Goal: Communication & Community: Answer question/provide support

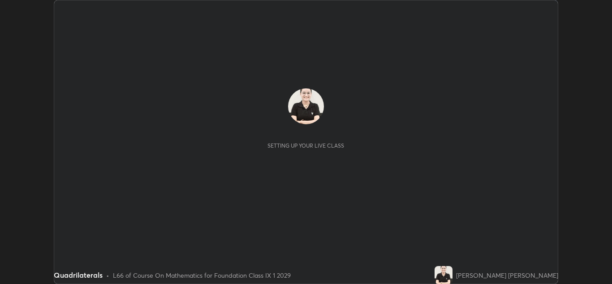
scroll to position [284, 612]
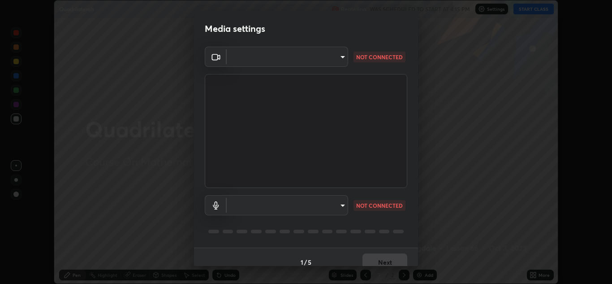
type input "00cb52ea7dbc067a4e9eba70c986ec13a5c87d59f38709f4e6374cce52915b34"
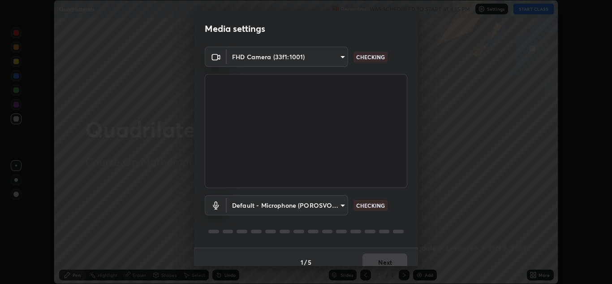
click at [340, 204] on body "Erase all Quadrilaterals Recording WAS SCHEDULED TO START AT 4:15 PM Settings S…" at bounding box center [306, 142] width 612 height 284
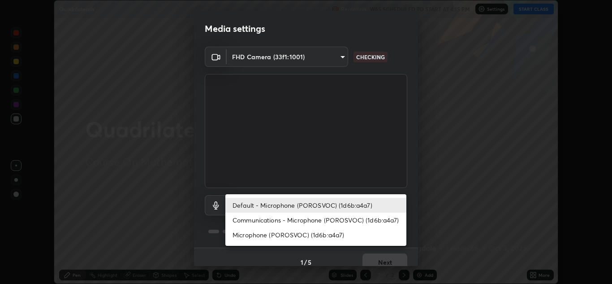
click at [329, 232] on li "Microphone (POROSVOC) (1d6b:a4a7)" at bounding box center [315, 234] width 181 height 15
type input "9c1b285d99fe20f225937e4548c843fe66e293f4791396b353509b50ebaacb4e"
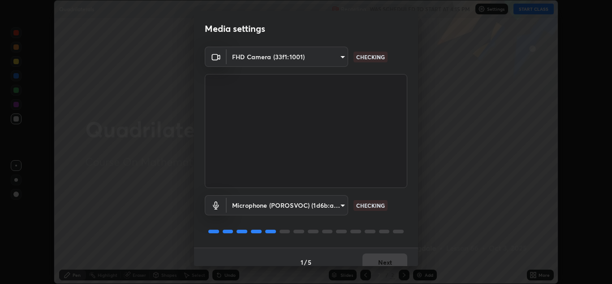
click at [338, 54] on body "Erase all Quadrilaterals Recording WAS SCHEDULED TO START AT 4:15 PM Settings S…" at bounding box center [306, 142] width 612 height 284
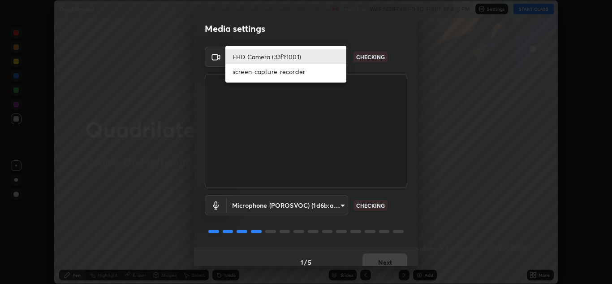
click at [324, 56] on li "FHD Camera (33f1:1001)" at bounding box center [285, 56] width 121 height 15
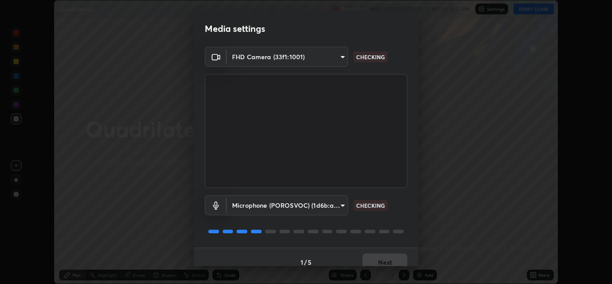
click at [337, 59] on body "Erase all Quadrilaterals Recording WAS SCHEDULED TO START AT 4:15 PM Settings S…" at bounding box center [306, 142] width 612 height 284
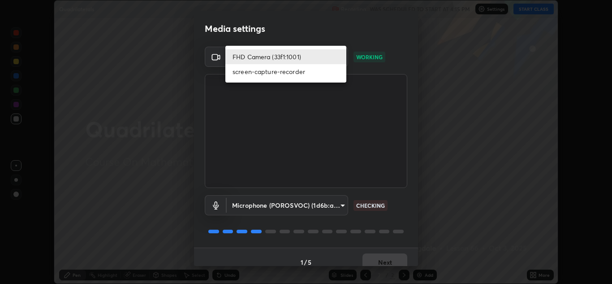
click at [310, 72] on li "screen-capture-recorder" at bounding box center [285, 71] width 121 height 15
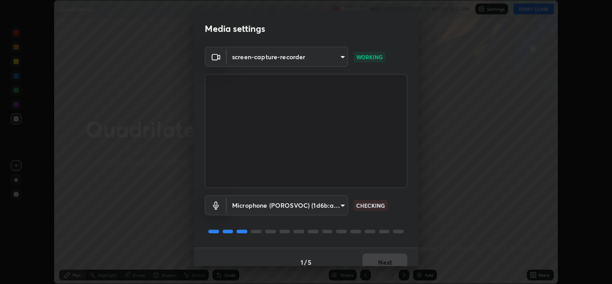
click at [338, 58] on body "Erase all Quadrilaterals Recording WAS SCHEDULED TO START AT 4:15 PM Settings S…" at bounding box center [306, 142] width 612 height 284
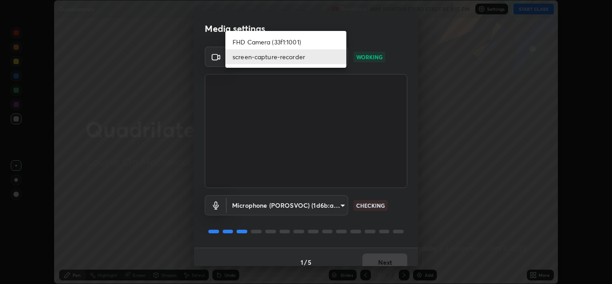
click at [312, 43] on li "FHD Camera (33f1:1001)" at bounding box center [285, 41] width 121 height 15
type input "00cb52ea7dbc067a4e9eba70c986ec13a5c87d59f38709f4e6374cce52915b34"
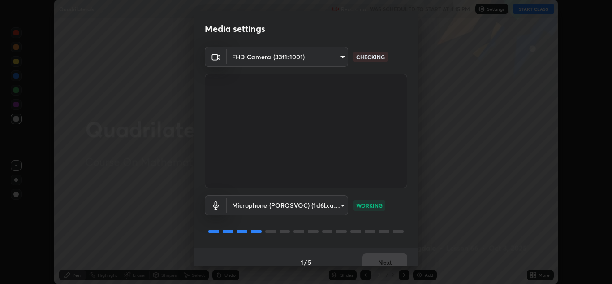
scroll to position [10, 0]
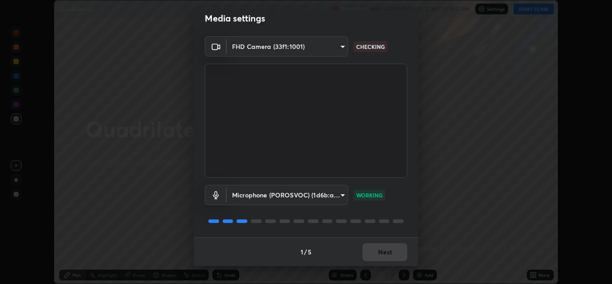
click at [373, 247] on div "1 / 5 Next" at bounding box center [306, 251] width 224 height 29
click at [372, 250] on button "Next" at bounding box center [384, 252] width 45 height 18
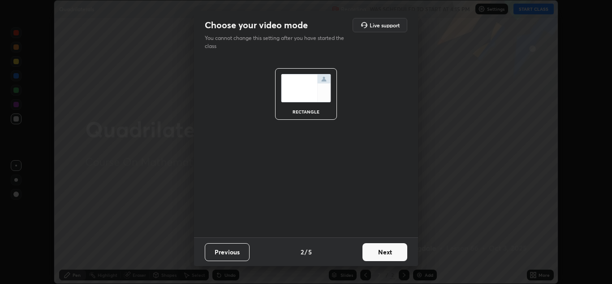
scroll to position [0, 0]
click at [373, 252] on button "Next" at bounding box center [384, 252] width 45 height 18
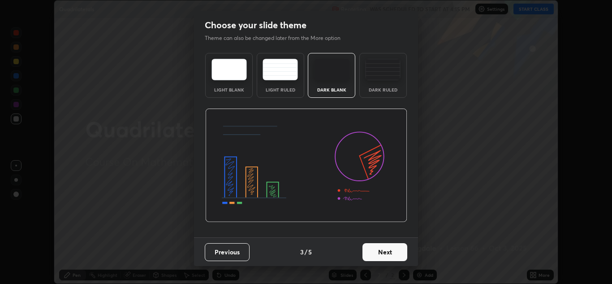
click at [370, 254] on button "Next" at bounding box center [384, 252] width 45 height 18
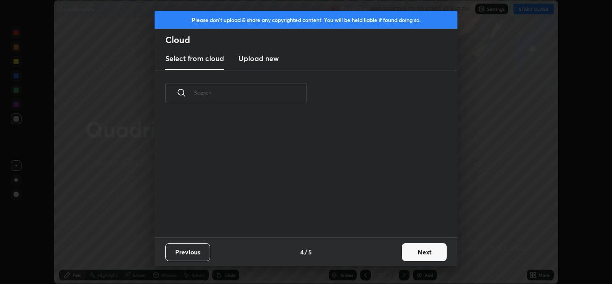
scroll to position [121, 288]
click at [267, 57] on h3 "Upload new" at bounding box center [258, 58] width 40 height 11
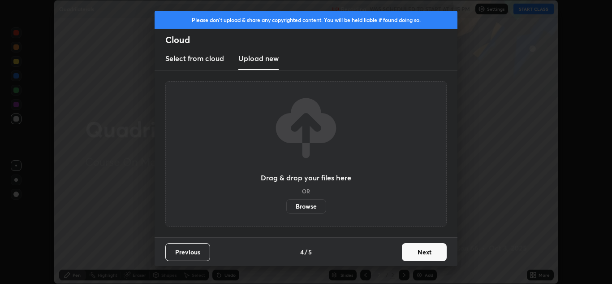
click at [304, 205] on label "Browse" at bounding box center [306, 206] width 40 height 14
click at [286, 205] on input "Browse" at bounding box center [286, 206] width 0 height 14
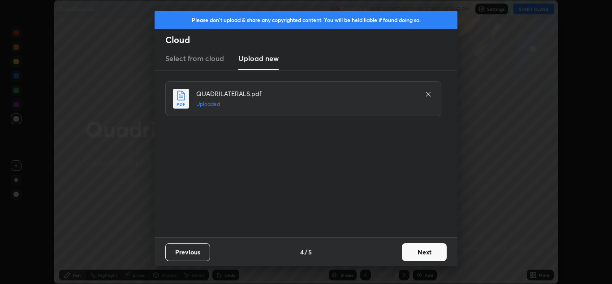
click at [420, 253] on button "Next" at bounding box center [424, 252] width 45 height 18
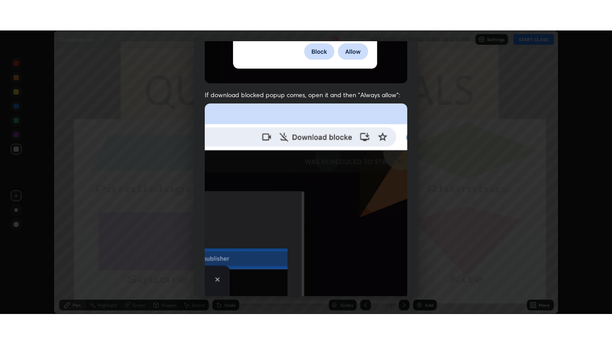
scroll to position [194, 0]
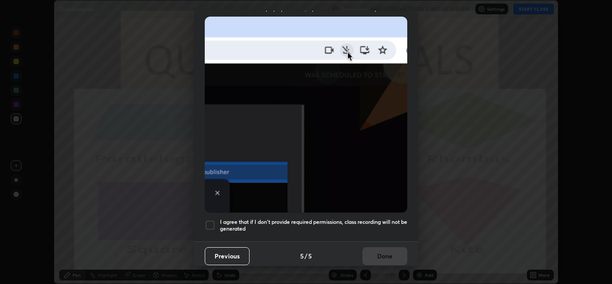
click at [354, 218] on h5 "I agree that if I don't provide required permissions, class recording will not …" at bounding box center [313, 225] width 187 height 14
click at [382, 248] on button "Done" at bounding box center [384, 256] width 45 height 18
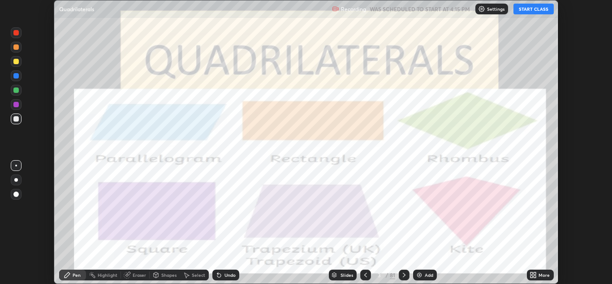
click at [522, 10] on button "START CLASS" at bounding box center [533, 9] width 40 height 11
click at [533, 275] on icon at bounding box center [532, 274] width 7 height 7
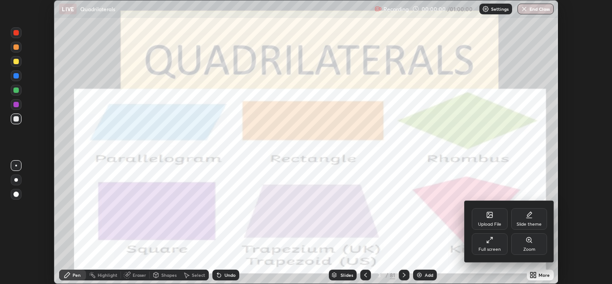
click at [490, 243] on div "Full screen" at bounding box center [490, 244] width 36 height 22
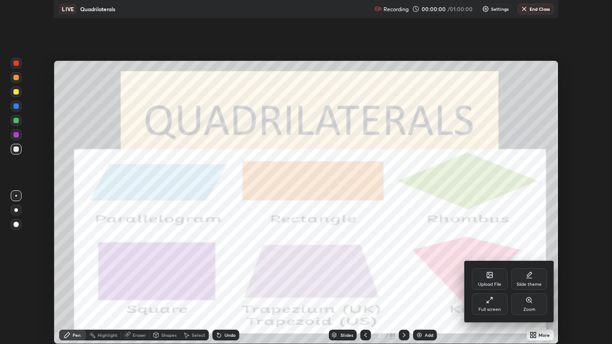
scroll to position [344, 612]
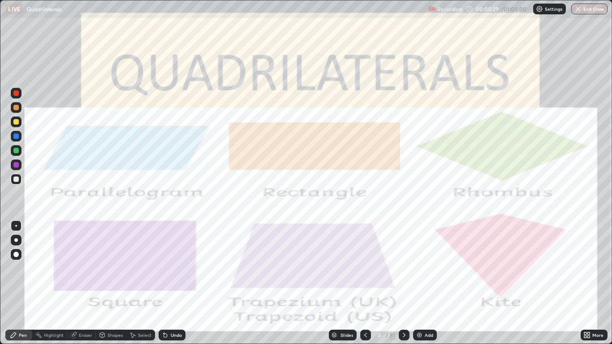
click at [334, 283] on icon at bounding box center [334, 334] width 4 height 2
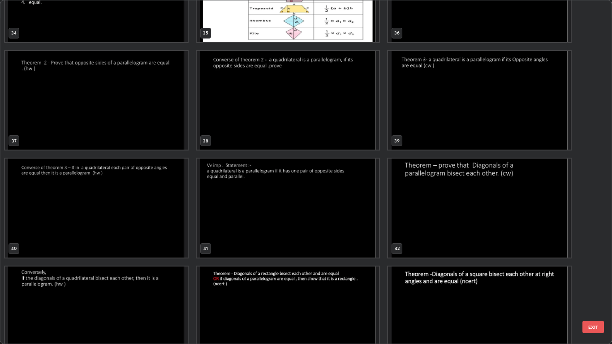
scroll to position [1247, 0]
click at [435, 125] on img "grid" at bounding box center [479, 100] width 183 height 99
click at [433, 125] on img "grid" at bounding box center [479, 100] width 183 height 99
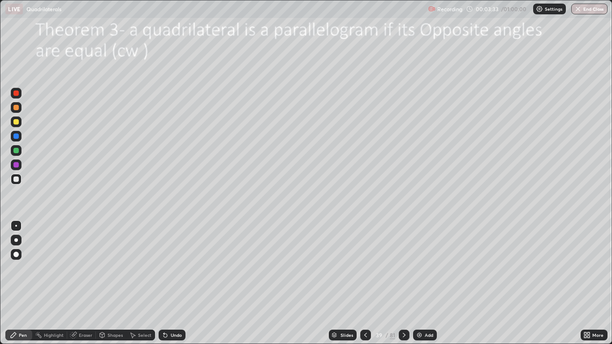
click at [116, 283] on div "Shapes" at bounding box center [115, 335] width 15 height 4
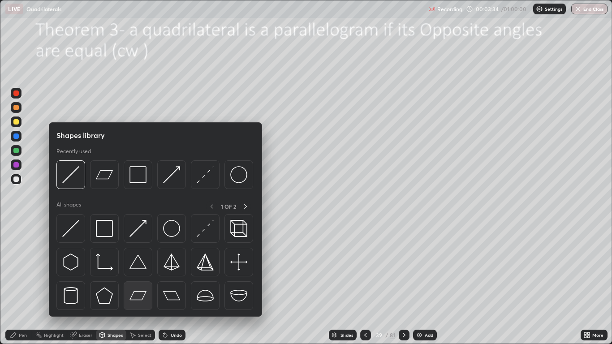
click at [140, 283] on img at bounding box center [137, 295] width 17 height 17
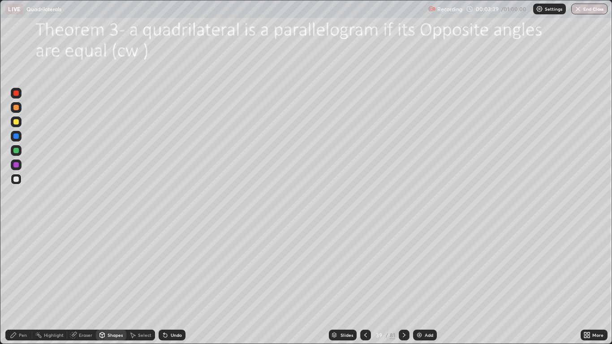
click at [25, 283] on div "Pen" at bounding box center [18, 335] width 27 height 11
click at [19, 133] on div at bounding box center [16, 136] width 11 height 11
click at [18, 121] on div at bounding box center [15, 121] width 5 height 5
click at [16, 240] on div at bounding box center [16, 240] width 4 height 4
click at [18, 151] on div at bounding box center [15, 150] width 5 height 5
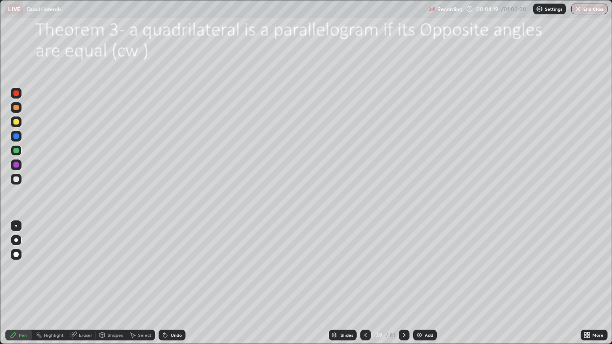
click at [51, 283] on div "Highlight" at bounding box center [54, 335] width 20 height 4
click at [20, 283] on div "Pen" at bounding box center [23, 335] width 8 height 4
click at [51, 283] on div "Highlight" at bounding box center [49, 335] width 35 height 11
click at [18, 283] on div "Pen" at bounding box center [18, 335] width 27 height 11
click at [57, 283] on div "Highlight" at bounding box center [54, 335] width 20 height 4
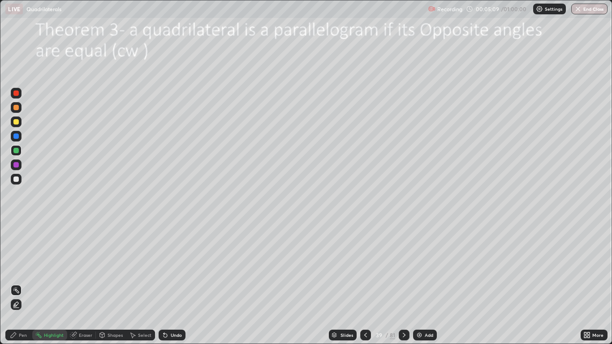
click at [81, 283] on div "Eraser" at bounding box center [85, 335] width 13 height 4
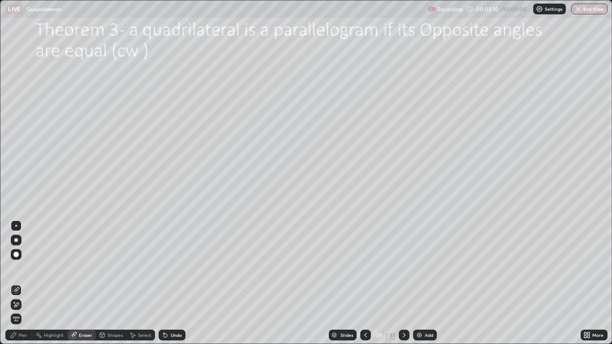
click at [49, 283] on div "Highlight" at bounding box center [54, 335] width 20 height 4
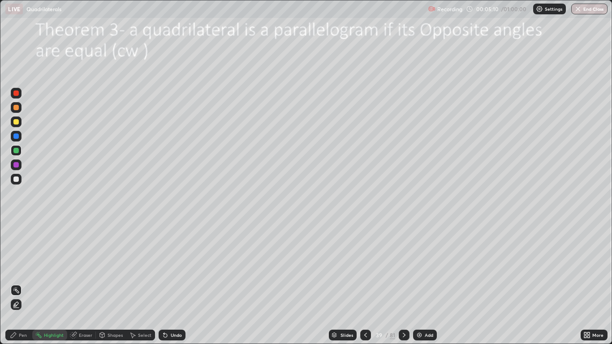
click at [22, 283] on div "Pen" at bounding box center [23, 335] width 8 height 4
click at [56, 283] on div "Highlight" at bounding box center [54, 335] width 20 height 4
click at [16, 283] on icon at bounding box center [16, 305] width 2 height 2
click at [17, 136] on div at bounding box center [15, 135] width 5 height 5
click at [17, 107] on div at bounding box center [15, 107] width 5 height 5
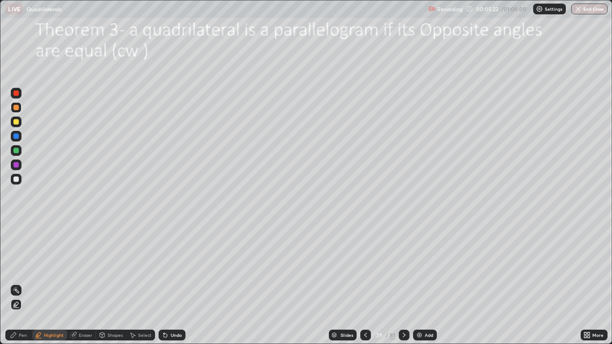
click at [17, 135] on div at bounding box center [15, 135] width 5 height 5
click at [16, 149] on div at bounding box center [15, 150] width 5 height 5
click at [22, 283] on div "Pen" at bounding box center [18, 335] width 27 height 11
click at [51, 283] on div "Highlight" at bounding box center [54, 335] width 20 height 4
click at [17, 283] on icon at bounding box center [16, 290] width 7 height 7
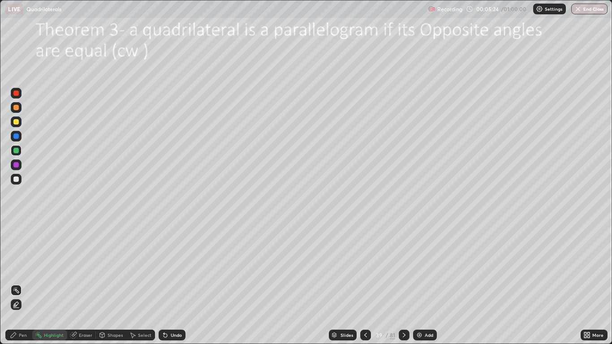
click at [23, 283] on div "Pen" at bounding box center [23, 335] width 8 height 4
click at [81, 283] on div "Eraser" at bounding box center [85, 335] width 13 height 4
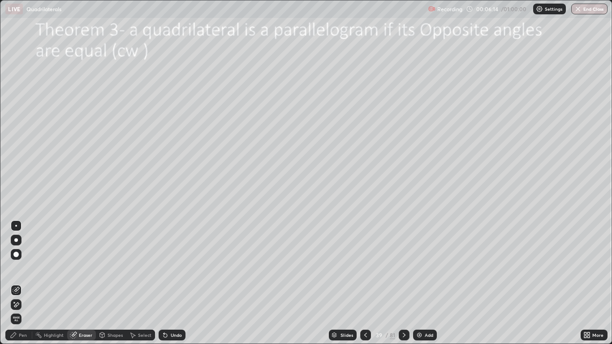
click at [14, 283] on icon at bounding box center [14, 302] width 1 height 1
click at [18, 283] on div "Pen" at bounding box center [18, 335] width 27 height 11
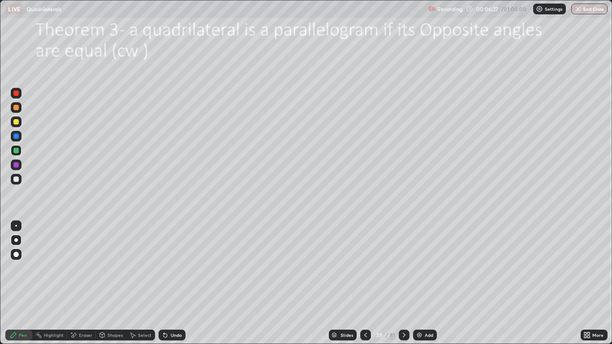
click at [165, 283] on icon at bounding box center [165, 336] width 4 height 4
click at [21, 283] on div "Pen" at bounding box center [18, 335] width 27 height 11
click at [50, 283] on div "Highlight" at bounding box center [54, 335] width 20 height 4
click at [15, 163] on div at bounding box center [15, 164] width 5 height 5
click at [17, 95] on div at bounding box center [15, 92] width 5 height 5
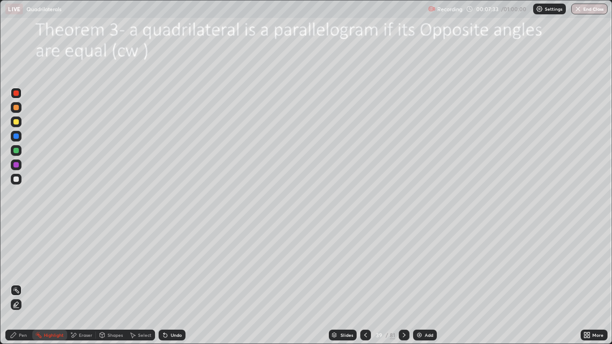
click at [16, 283] on icon at bounding box center [16, 305] width 2 height 2
click at [20, 283] on div "Pen" at bounding box center [23, 335] width 8 height 4
click at [44, 283] on div "Highlight" at bounding box center [54, 335] width 20 height 4
click at [17, 283] on div "Pen" at bounding box center [18, 335] width 27 height 11
click at [16, 177] on div at bounding box center [15, 178] width 5 height 5
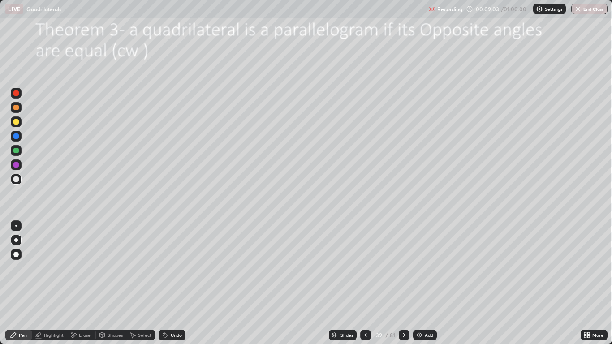
click at [57, 283] on div "Highlight" at bounding box center [54, 335] width 20 height 4
click at [15, 283] on circle at bounding box center [15, 287] width 1 height 1
click at [17, 150] on div at bounding box center [15, 150] width 5 height 5
click at [417, 283] on img at bounding box center [419, 334] width 7 height 7
click at [22, 283] on div "Pen" at bounding box center [18, 335] width 27 height 11
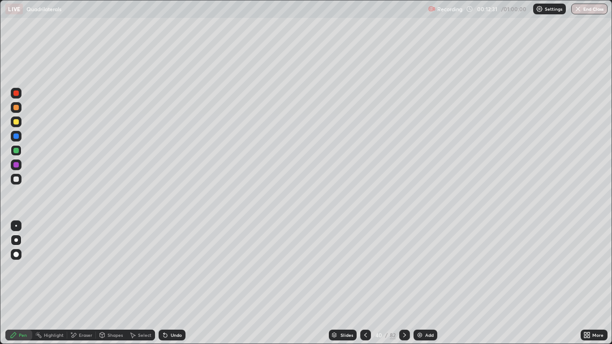
click at [407, 283] on icon at bounding box center [404, 334] width 7 height 7
click at [362, 283] on icon at bounding box center [365, 334] width 7 height 7
click at [138, 283] on div "Select" at bounding box center [144, 335] width 13 height 4
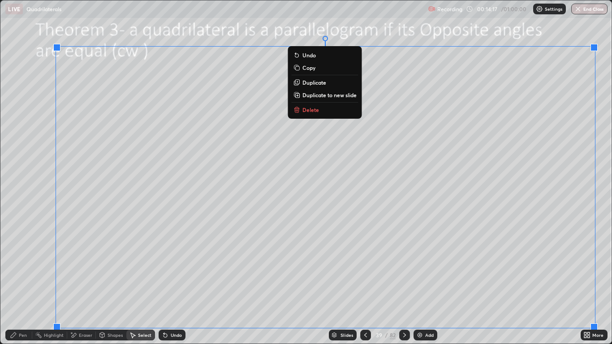
click at [312, 69] on p "Copy" at bounding box center [308, 67] width 13 height 7
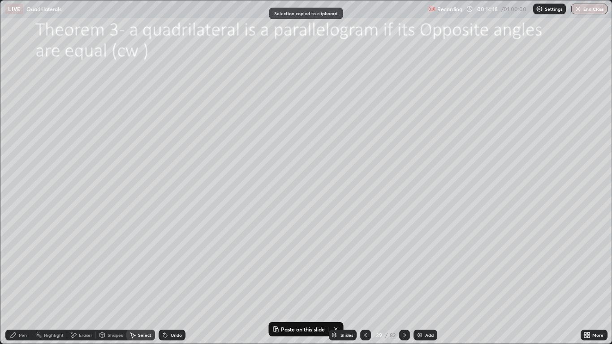
click at [400, 283] on div at bounding box center [404, 335] width 11 height 18
click at [403, 283] on icon at bounding box center [404, 334] width 7 height 7
click at [84, 283] on div "Eraser" at bounding box center [81, 335] width 29 height 11
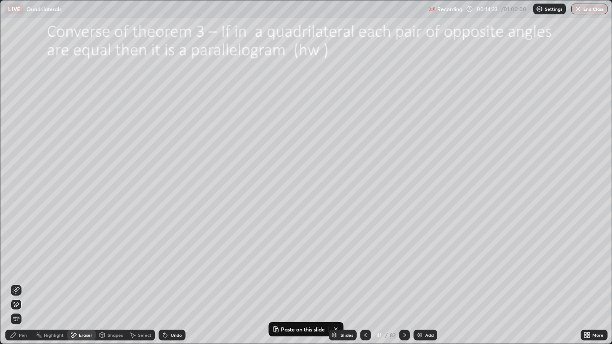
click at [20, 283] on span "Erase all" at bounding box center [16, 318] width 10 height 5
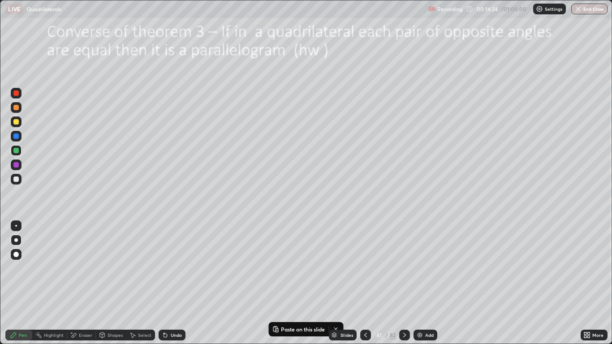
click at [280, 283] on div "Slides 41 / 82 Add" at bounding box center [382, 335] width 395 height 18
click at [278, 283] on div "Slides 41 / 82 Add" at bounding box center [382, 335] width 395 height 18
click at [285, 283] on div "Slides 41 / 82 Add" at bounding box center [382, 335] width 395 height 18
click at [309, 283] on div "Slides 41 / 82 Add" at bounding box center [382, 335] width 395 height 18
click at [286, 283] on div "Slides 41 / 82 Add" at bounding box center [382, 335] width 395 height 18
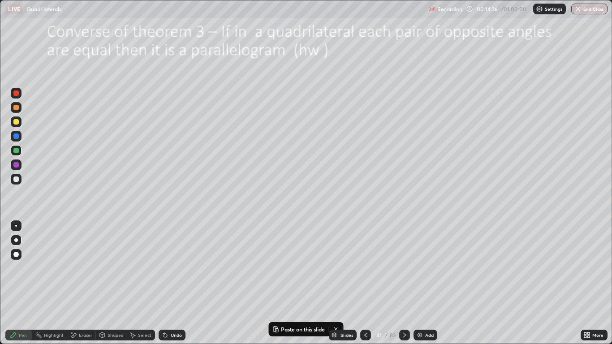
click at [276, 283] on div "Slides 41 / 82 Add" at bounding box center [382, 335] width 395 height 18
click at [281, 283] on div "Slides 41 / 82 Add" at bounding box center [382, 335] width 395 height 18
click at [307, 283] on div "Slides 41 / 82 Add" at bounding box center [382, 335] width 395 height 18
click at [275, 283] on div "Slides 41 / 82 Add" at bounding box center [382, 335] width 395 height 18
click at [276, 283] on div "Slides 41 / 82 Add" at bounding box center [382, 335] width 395 height 18
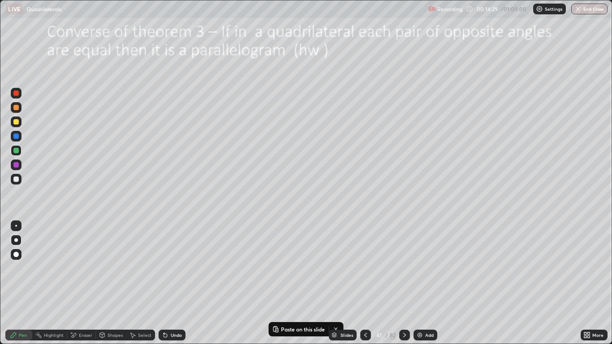
click at [276, 283] on div "Slides 41 / 82 Add" at bounding box center [382, 335] width 395 height 18
click at [275, 283] on div "Slides 41 / 82 Add" at bounding box center [382, 335] width 395 height 18
click at [279, 283] on button "Paste on this slide" at bounding box center [298, 329] width 56 height 11
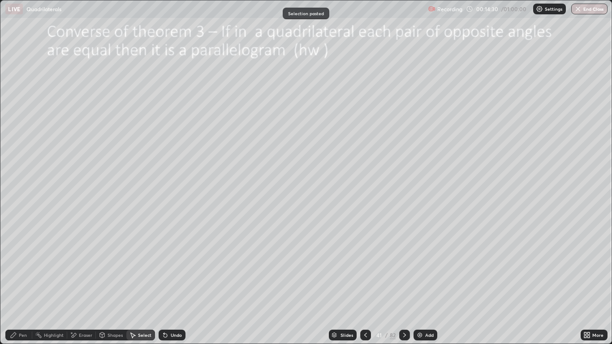
click at [307, 283] on div "Slides 41 / 82 Add" at bounding box center [382, 335] width 395 height 18
click at [248, 96] on div "0 ° Undo Copy Paste here Duplicate Duplicate to new slide Delete" at bounding box center [305, 171] width 611 height 343
click at [366, 283] on icon at bounding box center [365, 334] width 7 height 7
click at [364, 283] on icon at bounding box center [365, 335] width 3 height 4
click at [404, 283] on icon at bounding box center [404, 334] width 7 height 7
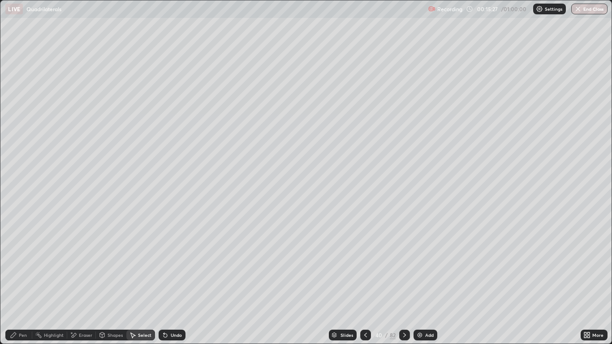
click at [404, 283] on icon at bounding box center [404, 334] width 7 height 7
click at [80, 283] on div "Eraser" at bounding box center [85, 335] width 13 height 4
click at [16, 283] on span "Erase all" at bounding box center [16, 318] width 10 height 5
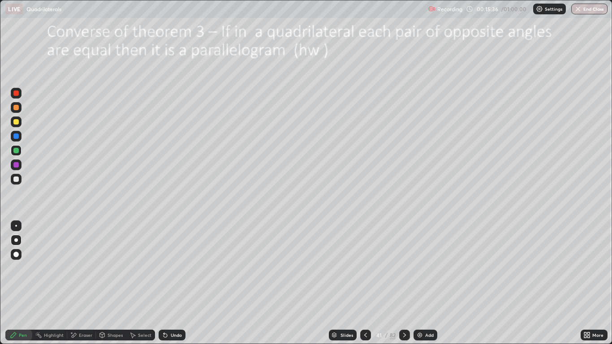
click at [167, 283] on icon at bounding box center [165, 334] width 7 height 7
click at [71, 283] on icon at bounding box center [71, 332] width 1 height 1
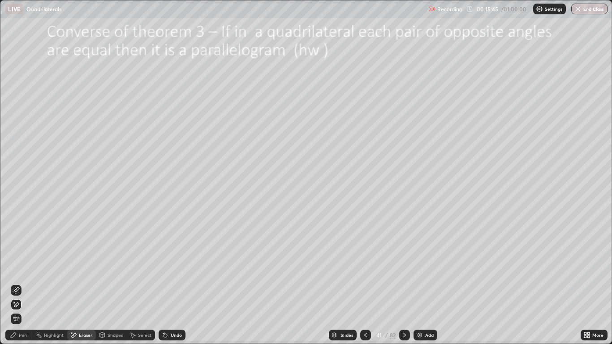
click at [17, 283] on icon at bounding box center [16, 305] width 7 height 8
click at [16, 283] on icon at bounding box center [13, 334] width 5 height 5
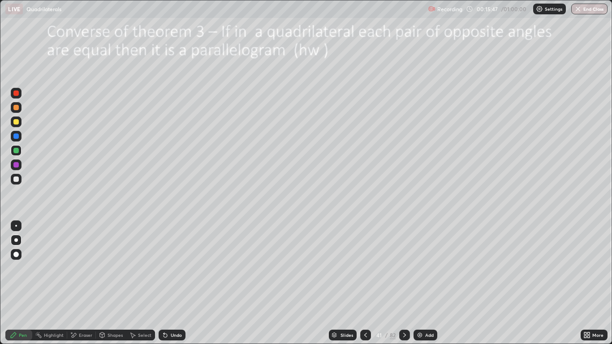
click at [16, 251] on div at bounding box center [16, 254] width 11 height 11
click at [14, 179] on div at bounding box center [15, 178] width 5 height 5
click at [404, 283] on icon at bounding box center [404, 334] width 7 height 7
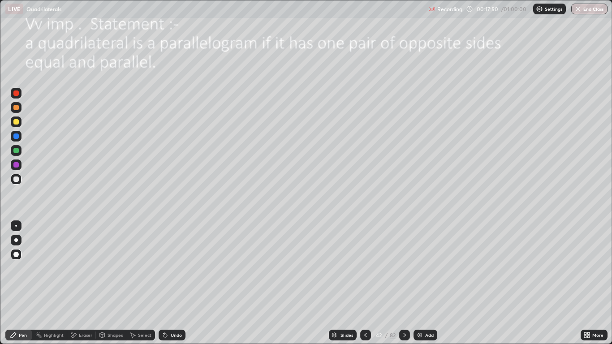
click at [105, 283] on div "Shapes" at bounding box center [111, 335] width 30 height 11
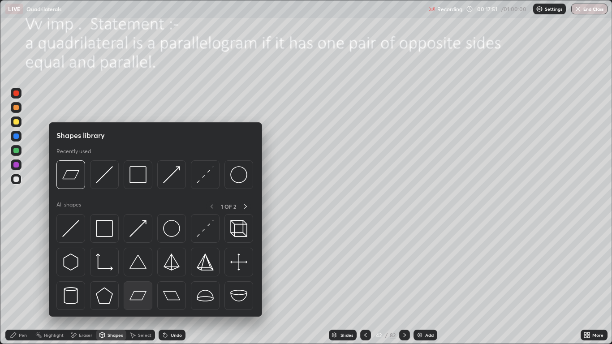
click at [138, 283] on img at bounding box center [137, 295] width 17 height 17
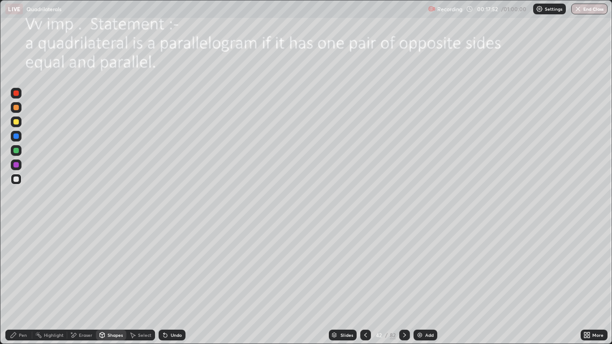
click at [20, 121] on div at bounding box center [16, 121] width 11 height 11
click at [23, 283] on div "Pen" at bounding box center [23, 335] width 8 height 4
click at [17, 108] on div at bounding box center [15, 107] width 5 height 5
click at [17, 150] on div at bounding box center [15, 150] width 5 height 5
click at [16, 181] on div at bounding box center [15, 178] width 5 height 5
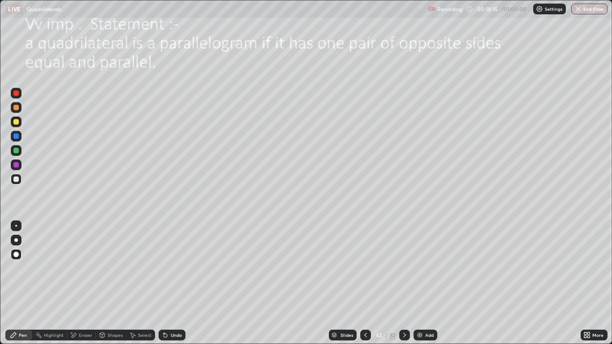
click at [16, 240] on div at bounding box center [16, 240] width 4 height 4
click at [17, 138] on div at bounding box center [15, 135] width 5 height 5
click at [14, 150] on div at bounding box center [15, 150] width 5 height 5
click at [54, 283] on div "Highlight" at bounding box center [54, 335] width 20 height 4
click at [25, 283] on div "Pen" at bounding box center [23, 335] width 8 height 4
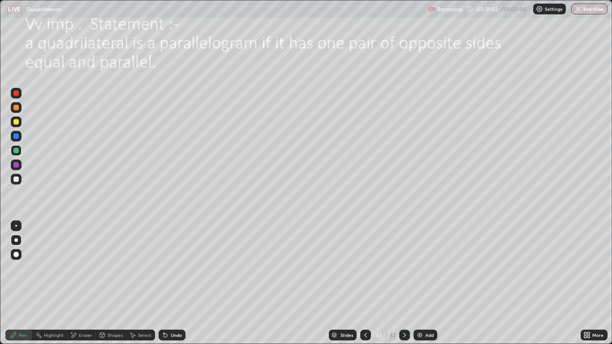
click at [18, 137] on div at bounding box center [15, 135] width 5 height 5
click at [81, 283] on div "Eraser" at bounding box center [85, 335] width 13 height 4
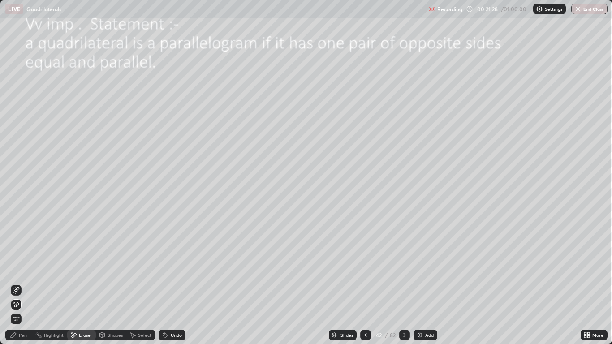
click at [107, 283] on div "Shapes" at bounding box center [111, 335] width 30 height 11
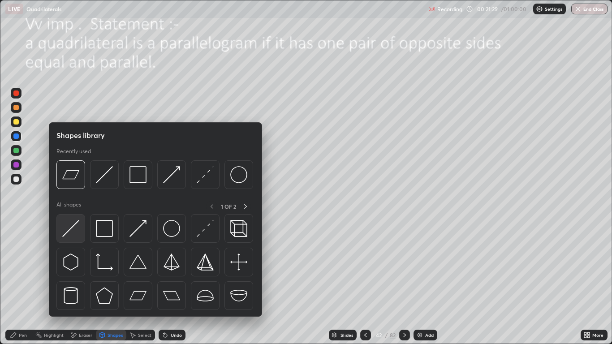
click at [71, 228] on img at bounding box center [70, 228] width 17 height 17
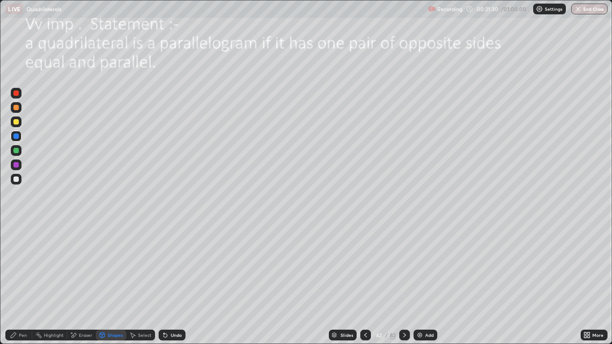
click at [17, 151] on div at bounding box center [15, 150] width 5 height 5
click at [26, 283] on div "Pen" at bounding box center [18, 335] width 27 height 11
click at [77, 283] on icon at bounding box center [73, 335] width 7 height 8
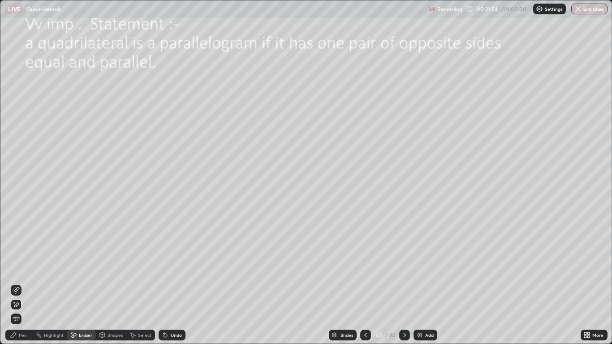
click at [173, 283] on div "Undo" at bounding box center [176, 335] width 11 height 4
click at [55, 283] on div "Highlight" at bounding box center [54, 335] width 20 height 4
click at [79, 283] on div "Eraser" at bounding box center [85, 335] width 13 height 4
click at [106, 283] on div "Shapes" at bounding box center [111, 335] width 30 height 11
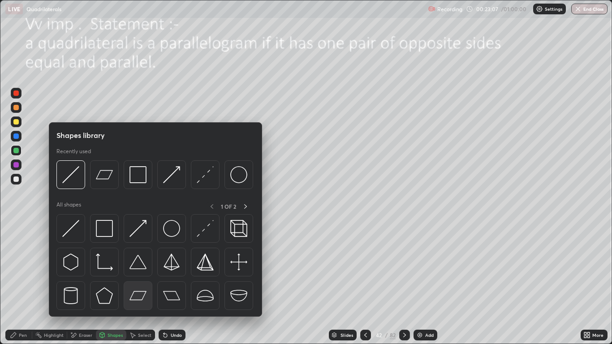
click at [132, 283] on img at bounding box center [137, 295] width 17 height 17
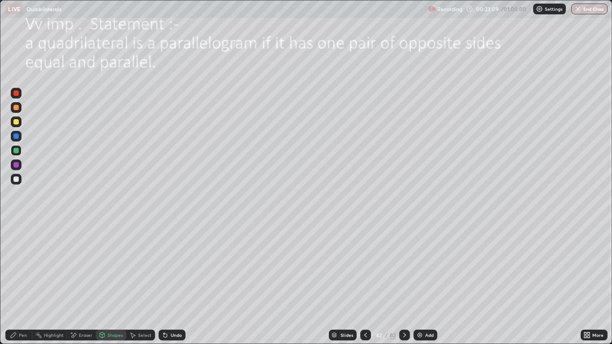
click at [22, 283] on div "Pen" at bounding box center [18, 335] width 27 height 11
click at [17, 136] on div at bounding box center [15, 135] width 5 height 5
click at [48, 283] on div "Highlight" at bounding box center [54, 335] width 20 height 4
click at [18, 283] on div "Pen" at bounding box center [18, 335] width 27 height 11
click at [85, 283] on div "Eraser" at bounding box center [85, 335] width 13 height 4
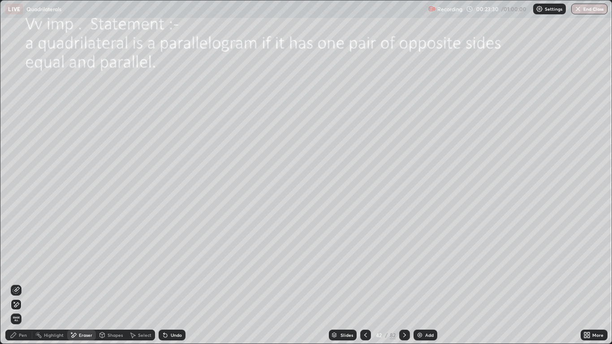
click at [14, 283] on icon at bounding box center [14, 302] width 1 height 1
click at [26, 283] on div "Pen" at bounding box center [18, 335] width 27 height 11
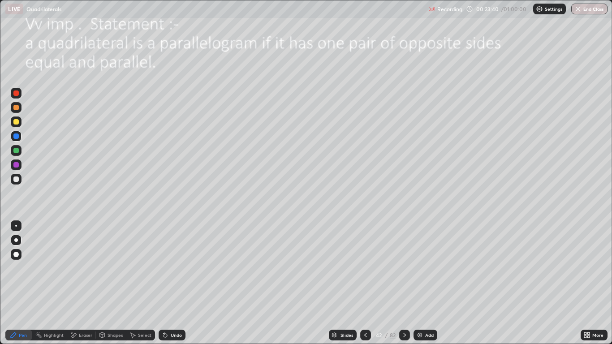
click at [55, 283] on div "Highlight" at bounding box center [49, 335] width 35 height 11
click at [26, 283] on div "Pen" at bounding box center [23, 335] width 8 height 4
click at [79, 283] on div "Eraser" at bounding box center [85, 335] width 13 height 4
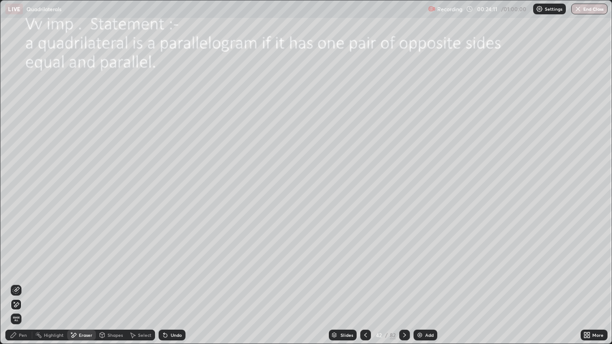
click at [14, 283] on icon at bounding box center [14, 302] width 1 height 1
click at [19, 283] on div "Pen" at bounding box center [23, 335] width 8 height 4
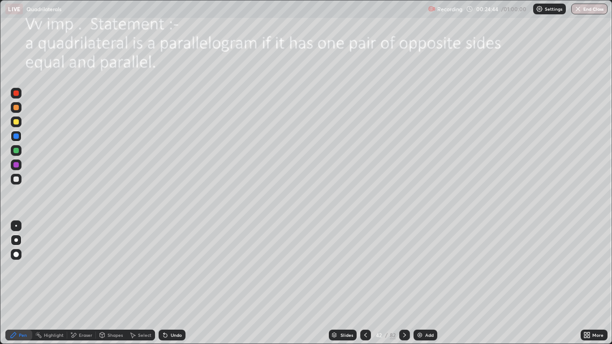
click at [74, 283] on icon at bounding box center [74, 335] width 5 height 4
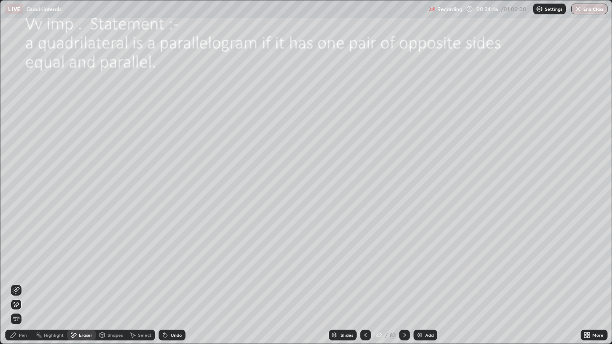
click at [18, 283] on div "Pen" at bounding box center [18, 335] width 27 height 11
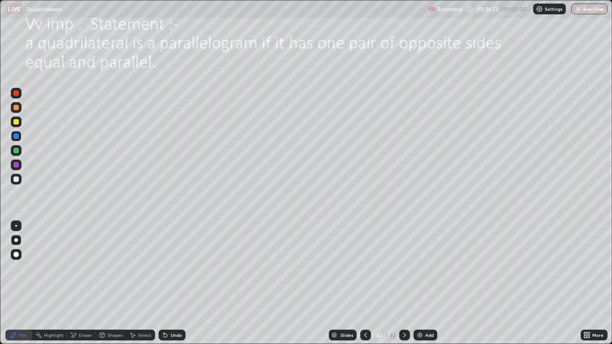
click at [17, 151] on div at bounding box center [15, 150] width 5 height 5
click at [422, 283] on img at bounding box center [419, 334] width 7 height 7
click at [363, 283] on icon at bounding box center [364, 334] width 7 height 7
click at [400, 283] on div at bounding box center [404, 335] width 11 height 11
click at [365, 283] on icon at bounding box center [364, 334] width 7 height 7
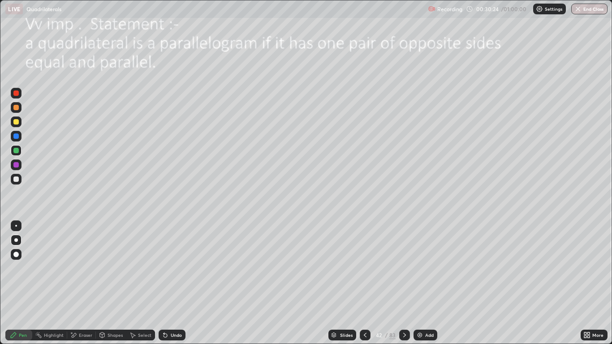
click at [404, 283] on icon at bounding box center [404, 334] width 7 height 7
click at [403, 283] on icon at bounding box center [404, 334] width 7 height 7
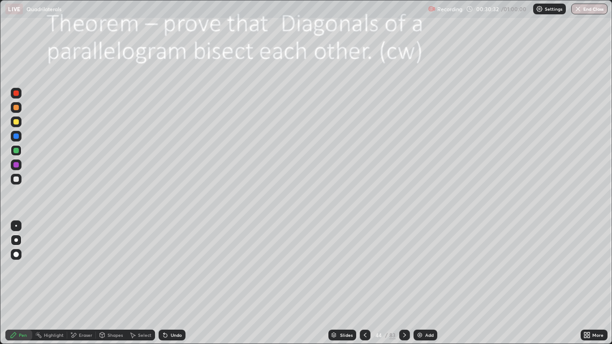
click at [113, 283] on div "Shapes" at bounding box center [115, 335] width 15 height 4
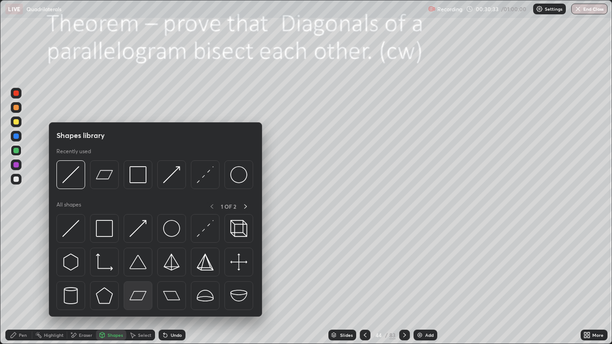
click at [137, 283] on img at bounding box center [137, 295] width 17 height 17
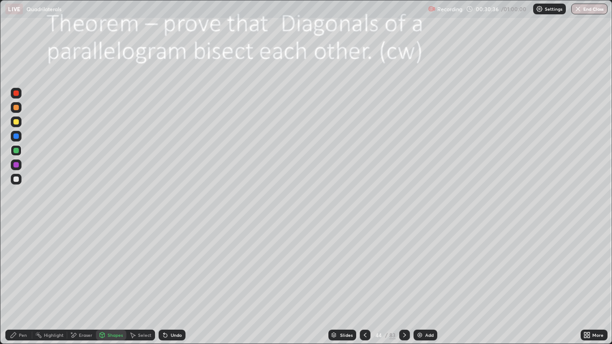
click at [30, 283] on div "Pen" at bounding box center [18, 335] width 27 height 11
click at [14, 91] on div at bounding box center [15, 92] width 5 height 5
click at [163, 283] on icon at bounding box center [165, 336] width 4 height 4
click at [164, 283] on icon at bounding box center [165, 336] width 4 height 4
click at [16, 124] on div at bounding box center [15, 121] width 5 height 5
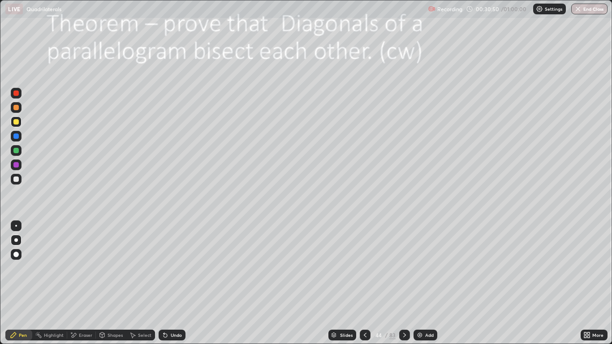
click at [16, 108] on div at bounding box center [15, 107] width 5 height 5
click at [17, 151] on div at bounding box center [15, 150] width 5 height 5
click at [20, 136] on div at bounding box center [16, 136] width 11 height 11
click at [20, 124] on div at bounding box center [16, 121] width 11 height 11
click at [17, 90] on div at bounding box center [16, 93] width 11 height 11
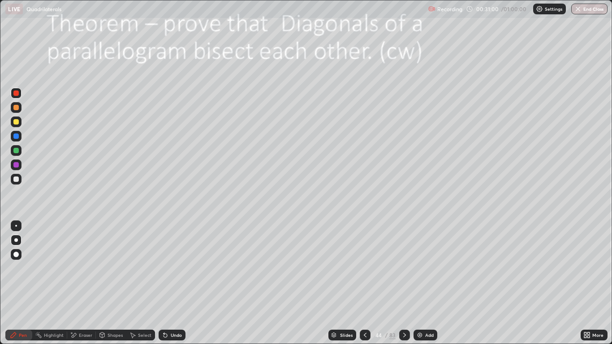
click at [20, 166] on div at bounding box center [16, 164] width 11 height 11
click at [57, 283] on div "Highlight" at bounding box center [49, 335] width 35 height 11
click at [19, 283] on div "Pen" at bounding box center [23, 335] width 8 height 4
click at [21, 182] on div at bounding box center [16, 179] width 11 height 11
click at [50, 283] on div "Highlight" at bounding box center [54, 335] width 20 height 4
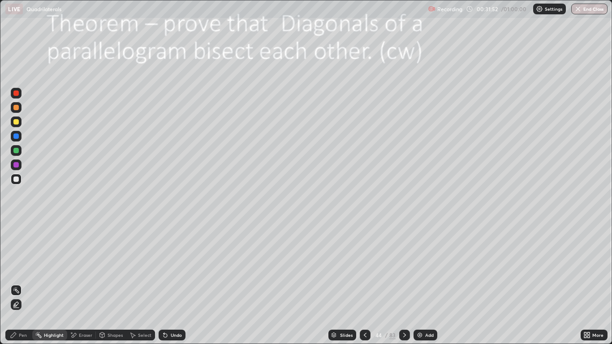
click at [20, 283] on div at bounding box center [16, 304] width 11 height 11
click at [17, 120] on div at bounding box center [15, 121] width 5 height 5
click at [16, 283] on icon at bounding box center [13, 334] width 5 height 5
click at [13, 147] on div at bounding box center [16, 150] width 11 height 11
click at [20, 166] on div at bounding box center [16, 164] width 11 height 11
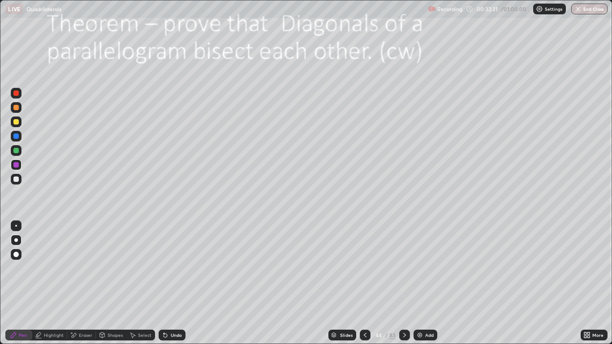
click at [20, 97] on div at bounding box center [16, 93] width 11 height 11
click at [16, 180] on div at bounding box center [15, 178] width 5 height 5
click at [163, 283] on icon at bounding box center [163, 333] width 1 height 1
click at [163, 283] on icon at bounding box center [165, 334] width 7 height 7
click at [163, 283] on icon at bounding box center [163, 333] width 1 height 1
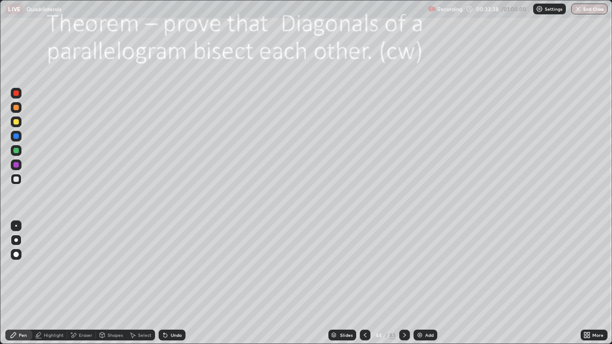
click at [167, 283] on div "Undo" at bounding box center [172, 335] width 27 height 11
click at [163, 283] on icon at bounding box center [163, 333] width 1 height 1
click at [165, 283] on icon at bounding box center [165, 334] width 7 height 7
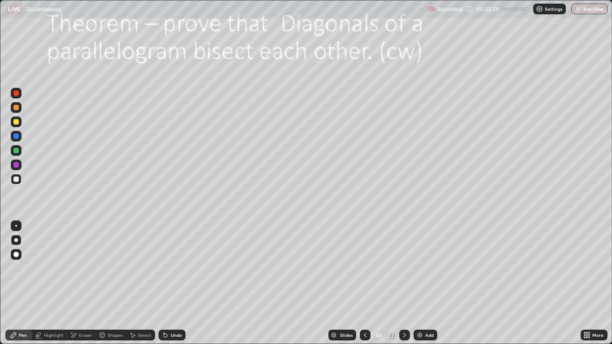
click at [166, 283] on div "Undo" at bounding box center [172, 335] width 27 height 11
click at [167, 283] on icon at bounding box center [165, 334] width 7 height 7
click at [163, 283] on icon at bounding box center [163, 333] width 1 height 1
click at [167, 283] on div "Undo" at bounding box center [172, 335] width 27 height 11
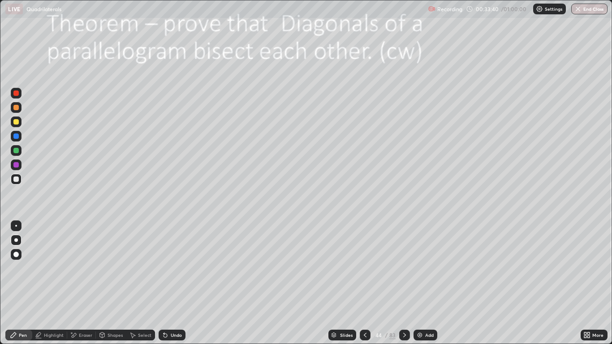
click at [163, 283] on icon at bounding box center [163, 333] width 1 height 1
click at [168, 283] on div "Undo" at bounding box center [172, 335] width 27 height 11
click at [166, 283] on icon at bounding box center [165, 334] width 7 height 7
click at [163, 283] on icon at bounding box center [163, 333] width 1 height 1
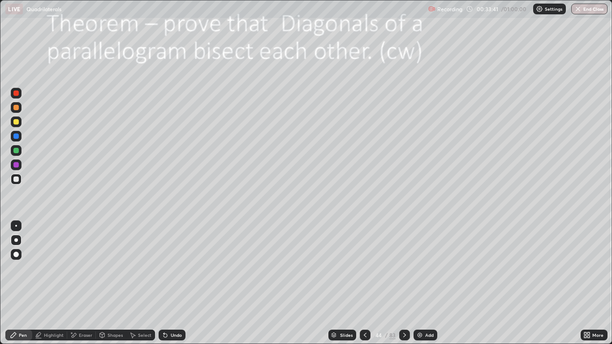
click at [165, 283] on icon at bounding box center [165, 336] width 4 height 4
click at [167, 283] on icon at bounding box center [165, 334] width 7 height 7
click at [168, 283] on icon at bounding box center [165, 334] width 7 height 7
click at [167, 283] on icon at bounding box center [165, 334] width 7 height 7
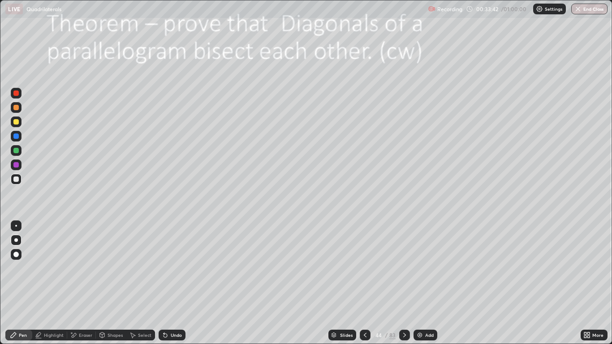
click at [167, 283] on icon at bounding box center [165, 334] width 7 height 7
click at [168, 283] on div "Undo" at bounding box center [172, 335] width 27 height 11
click at [171, 283] on div "Undo" at bounding box center [176, 335] width 11 height 4
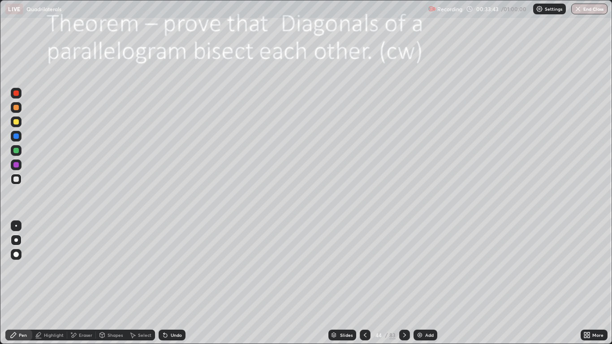
click at [169, 283] on div "Undo" at bounding box center [172, 335] width 27 height 11
click at [171, 283] on div "Undo" at bounding box center [176, 335] width 11 height 4
click at [169, 283] on div "Undo" at bounding box center [172, 335] width 27 height 11
click at [168, 283] on div "Undo" at bounding box center [172, 335] width 27 height 11
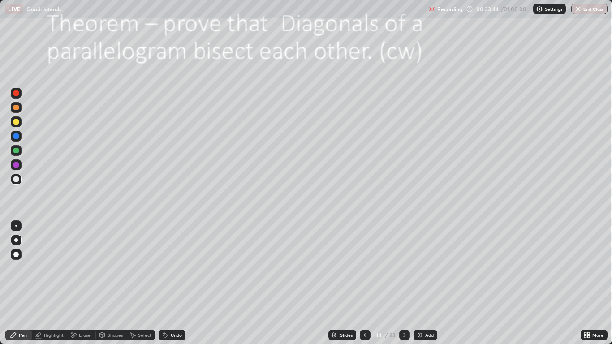
click at [168, 283] on div "Undo" at bounding box center [172, 335] width 27 height 11
click at [169, 283] on div "Undo" at bounding box center [172, 335] width 27 height 11
click at [168, 283] on div "Undo" at bounding box center [172, 335] width 27 height 11
click at [168, 283] on icon at bounding box center [165, 334] width 7 height 7
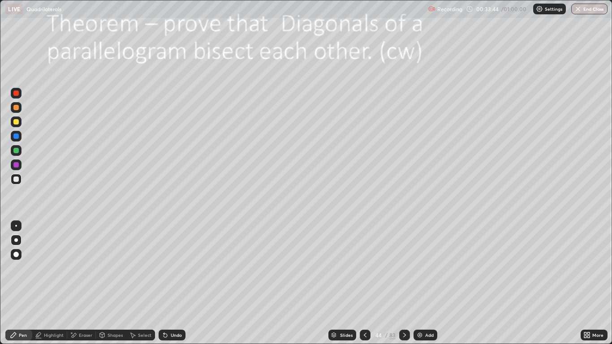
click at [169, 283] on div "Undo" at bounding box center [172, 335] width 27 height 11
click at [171, 283] on div "Undo" at bounding box center [176, 335] width 11 height 4
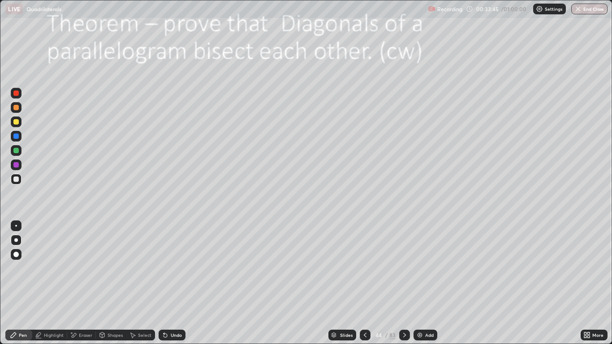
click at [171, 283] on div "Undo" at bounding box center [176, 335] width 11 height 4
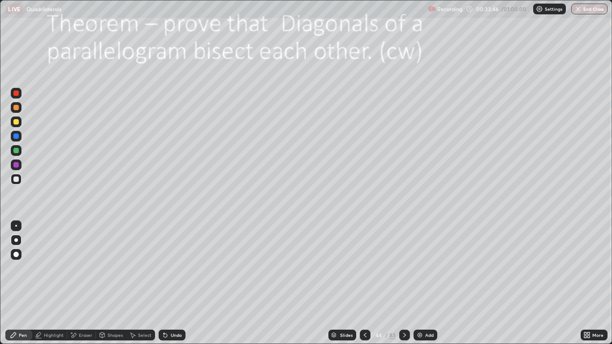
click at [169, 283] on div "Undo" at bounding box center [172, 335] width 27 height 11
click at [171, 283] on div "Undo" at bounding box center [176, 335] width 11 height 4
click at [167, 283] on icon at bounding box center [165, 334] width 7 height 7
click at [169, 283] on div "Undo" at bounding box center [172, 335] width 27 height 11
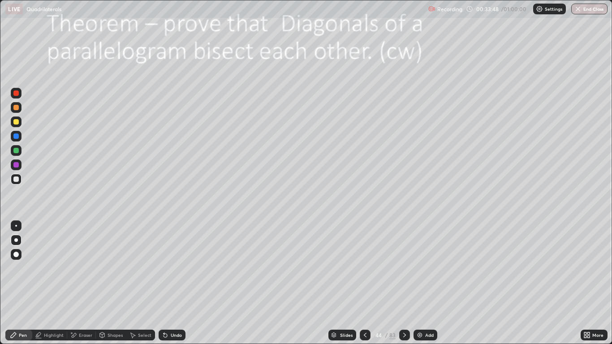
click at [168, 283] on div "Undo" at bounding box center [172, 335] width 27 height 11
click at [169, 283] on div "Undo" at bounding box center [172, 335] width 27 height 11
click at [168, 283] on div "Undo" at bounding box center [172, 335] width 27 height 11
click at [169, 283] on div "Undo" at bounding box center [172, 335] width 27 height 11
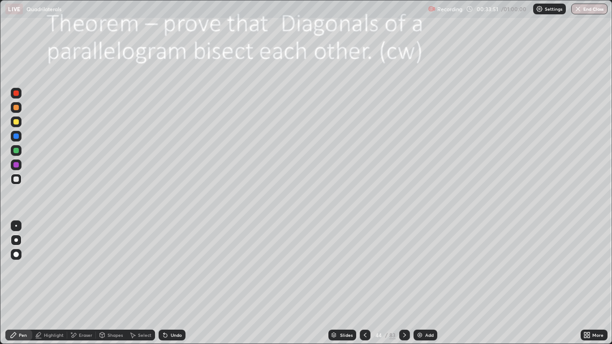
click at [169, 283] on div "Undo" at bounding box center [172, 335] width 27 height 11
click at [171, 283] on div "Undo" at bounding box center [176, 335] width 11 height 4
click at [168, 283] on div "Undo" at bounding box center [172, 335] width 27 height 11
click at [18, 283] on div "Pen" at bounding box center [18, 335] width 27 height 11
click at [57, 283] on div "Highlight" at bounding box center [49, 335] width 35 height 11
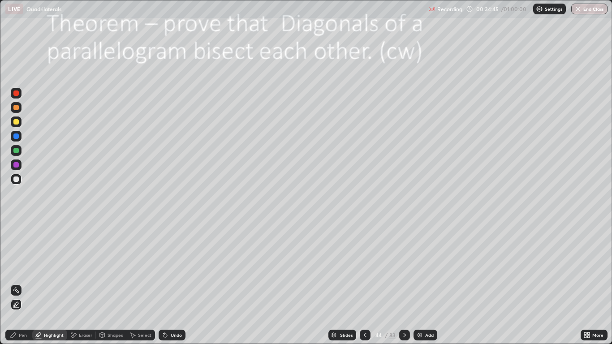
click at [17, 283] on circle at bounding box center [16, 288] width 1 height 1
click at [24, 283] on div "Pen" at bounding box center [23, 335] width 8 height 4
click at [52, 283] on div "Highlight" at bounding box center [54, 335] width 20 height 4
click at [17, 165] on div at bounding box center [15, 164] width 5 height 5
click at [21, 283] on div "Pen" at bounding box center [23, 335] width 8 height 4
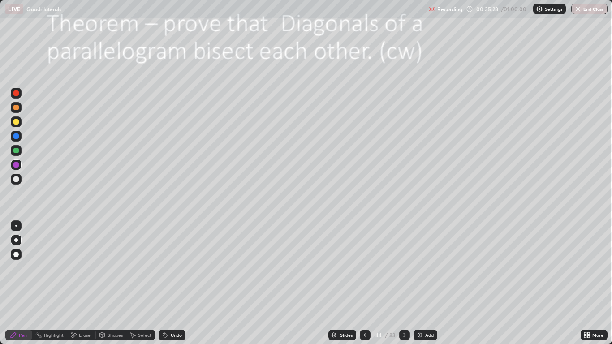
click at [16, 181] on div at bounding box center [15, 178] width 5 height 5
click at [16, 122] on div at bounding box center [15, 121] width 5 height 5
click at [46, 283] on div "Highlight" at bounding box center [54, 335] width 20 height 4
click at [85, 283] on div "Eraser" at bounding box center [81, 335] width 29 height 11
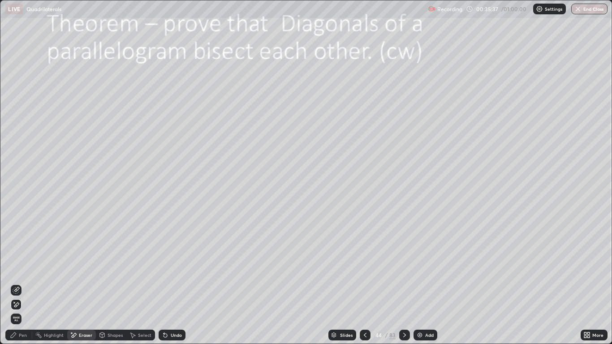
click at [48, 283] on div "Highlight" at bounding box center [54, 335] width 20 height 4
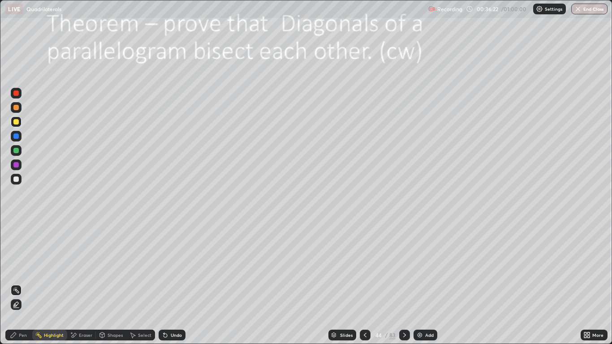
click at [21, 283] on div "Pen" at bounding box center [23, 335] width 8 height 4
click at [47, 283] on div "Highlight" at bounding box center [54, 335] width 20 height 4
click at [19, 283] on div "Pen" at bounding box center [23, 335] width 8 height 4
click at [55, 283] on div "Highlight" at bounding box center [49, 335] width 35 height 11
click at [17, 109] on div at bounding box center [15, 107] width 5 height 5
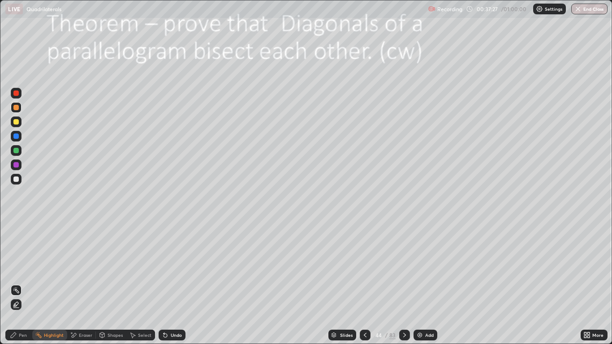
click at [17, 125] on div at bounding box center [16, 121] width 11 height 11
click at [17, 95] on div at bounding box center [15, 92] width 5 height 5
click at [16, 283] on icon at bounding box center [16, 305] width 2 height 2
click at [23, 283] on div "Pen" at bounding box center [18, 335] width 27 height 11
click at [57, 283] on div "Highlight" at bounding box center [54, 335] width 20 height 4
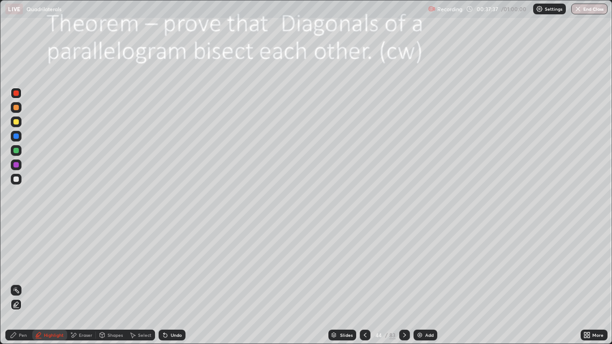
click at [17, 283] on icon at bounding box center [16, 290] width 7 height 7
click at [20, 283] on div "Pen" at bounding box center [18, 335] width 27 height 11
click at [54, 283] on div "Highlight" at bounding box center [49, 335] width 35 height 11
click at [20, 283] on div at bounding box center [16, 304] width 11 height 11
click at [22, 283] on div "Pen" at bounding box center [23, 335] width 8 height 4
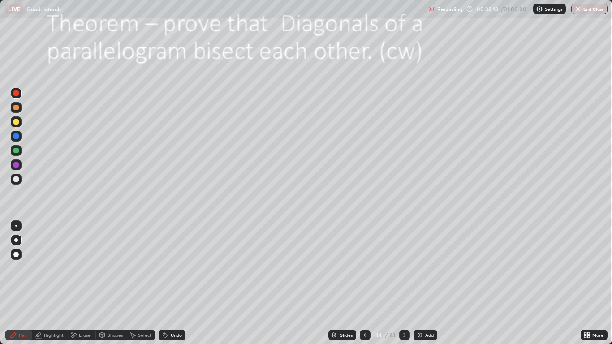
click at [16, 121] on div at bounding box center [15, 121] width 5 height 5
click at [17, 94] on div at bounding box center [15, 92] width 5 height 5
click at [21, 93] on div at bounding box center [16, 93] width 11 height 11
click at [55, 283] on div "Highlight" at bounding box center [49, 335] width 35 height 11
click at [16, 283] on icon at bounding box center [16, 305] width 2 height 2
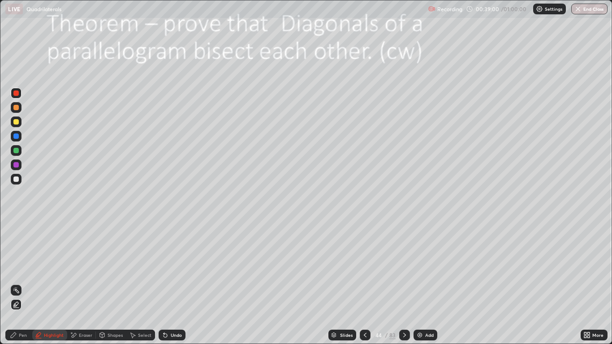
click at [22, 283] on div "Pen" at bounding box center [23, 335] width 8 height 4
click at [17, 123] on div at bounding box center [15, 121] width 5 height 5
click at [59, 283] on div "Highlight" at bounding box center [54, 335] width 20 height 4
click at [17, 283] on circle at bounding box center [16, 288] width 1 height 1
click at [17, 163] on div at bounding box center [15, 164] width 5 height 5
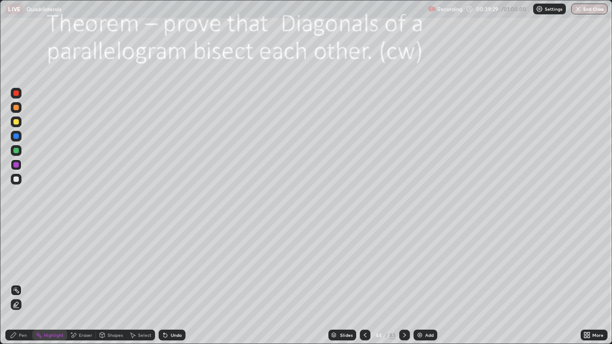
click at [25, 283] on div "Pen" at bounding box center [23, 335] width 8 height 4
click at [17, 122] on div at bounding box center [15, 121] width 5 height 5
click at [19, 139] on div at bounding box center [16, 136] width 11 height 11
click at [18, 154] on div at bounding box center [16, 150] width 11 height 11
click at [54, 283] on div "Highlight" at bounding box center [54, 335] width 20 height 4
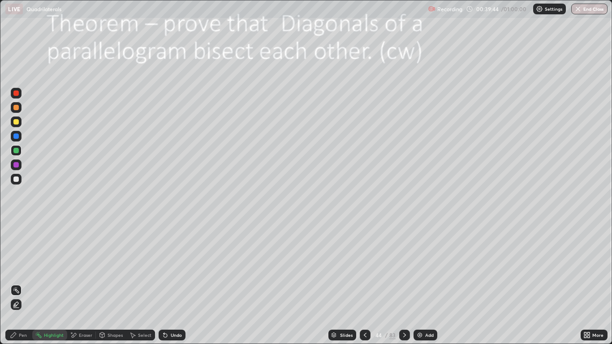
click at [16, 283] on icon at bounding box center [16, 304] width 7 height 7
click at [19, 283] on div "Pen" at bounding box center [23, 335] width 8 height 4
click at [17, 133] on div at bounding box center [15, 135] width 5 height 5
click at [65, 283] on div "Highlight" at bounding box center [49, 335] width 35 height 11
click at [24, 283] on div "Pen" at bounding box center [23, 335] width 8 height 4
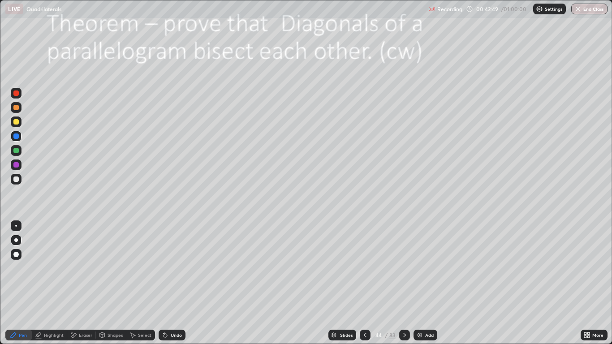
click at [404, 283] on icon at bounding box center [404, 334] width 7 height 7
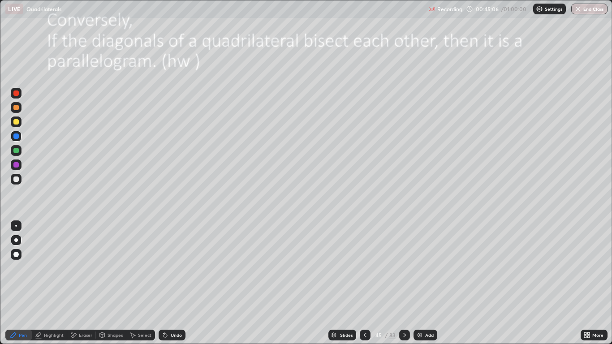
click at [405, 283] on icon at bounding box center [404, 334] width 7 height 7
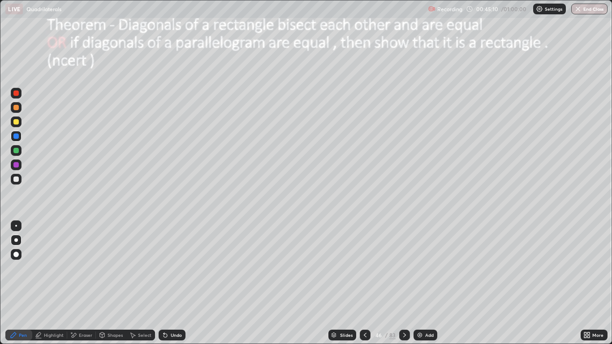
click at [405, 283] on icon at bounding box center [404, 334] width 7 height 7
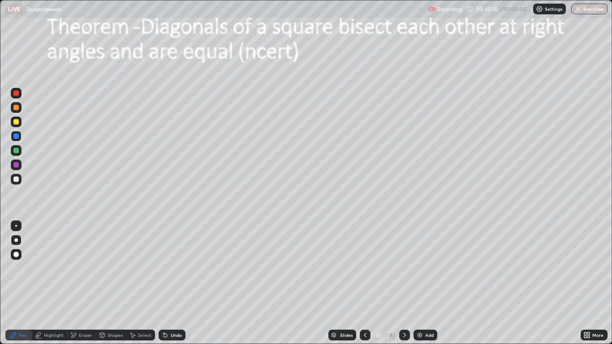
click at [403, 283] on icon at bounding box center [404, 334] width 7 height 7
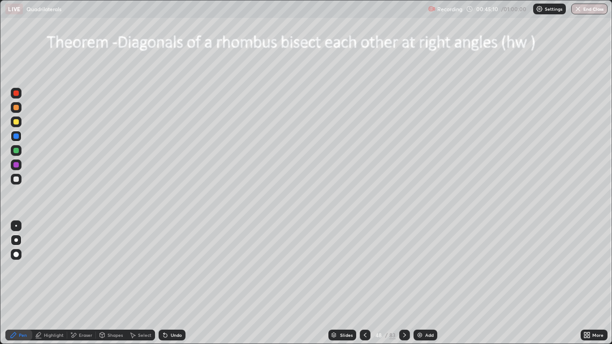
click at [404, 283] on icon at bounding box center [404, 335] width 3 height 4
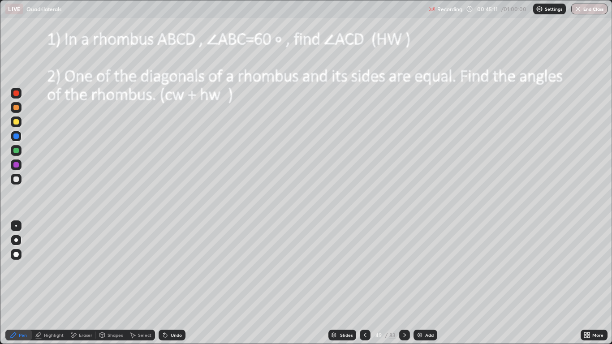
click at [403, 283] on icon at bounding box center [404, 334] width 7 height 7
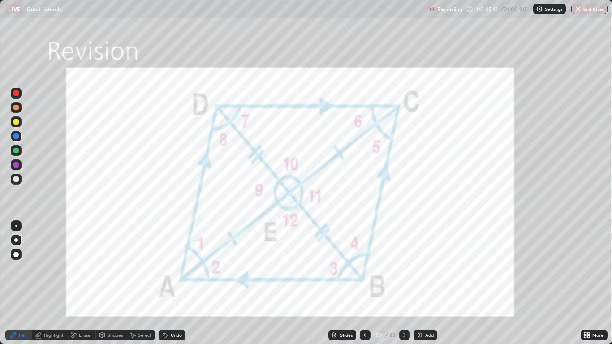
click at [400, 283] on div at bounding box center [404, 335] width 11 height 11
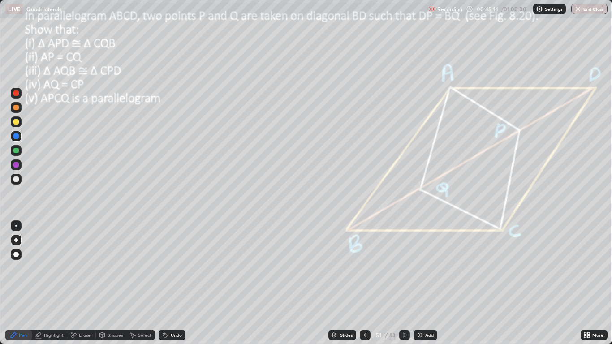
click at [405, 283] on div at bounding box center [404, 335] width 11 height 11
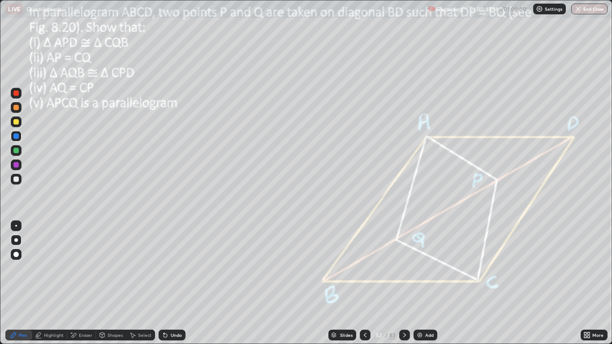
click at [403, 283] on div at bounding box center [404, 335] width 11 height 11
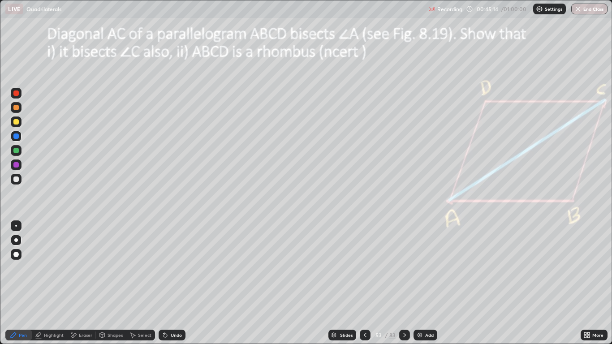
click at [404, 283] on icon at bounding box center [404, 334] width 7 height 7
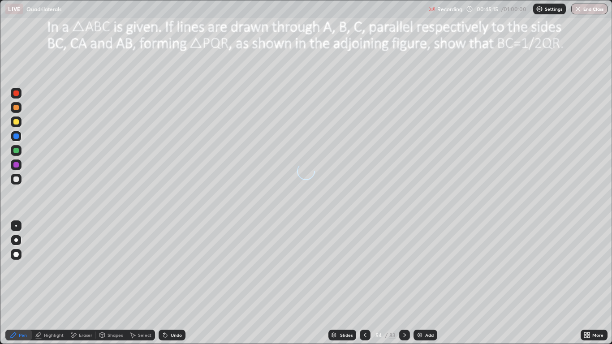
click at [408, 283] on div at bounding box center [404, 335] width 11 height 11
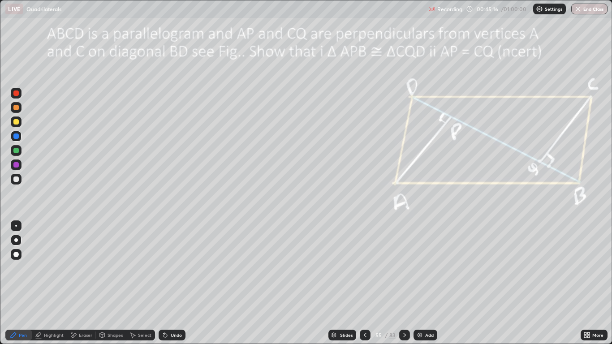
click at [419, 283] on div "Add" at bounding box center [425, 335] width 24 height 11
click at [334, 283] on icon at bounding box center [333, 336] width 4 height 1
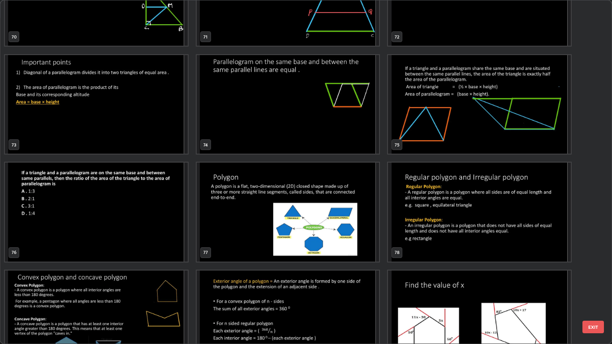
scroll to position [2540, 0]
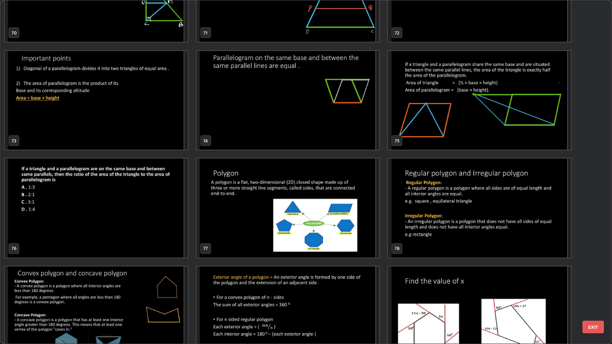
click at [334, 122] on img "grid" at bounding box center [288, 100] width 183 height 99
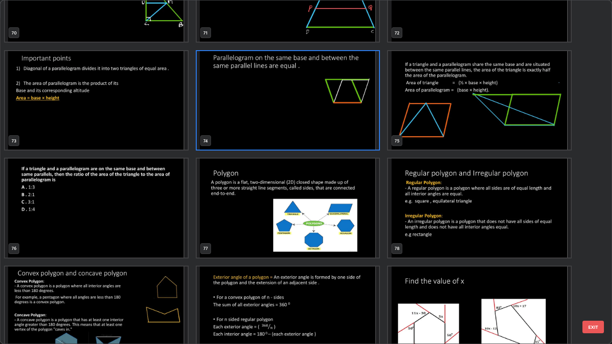
click at [332, 120] on img "grid" at bounding box center [288, 100] width 183 height 99
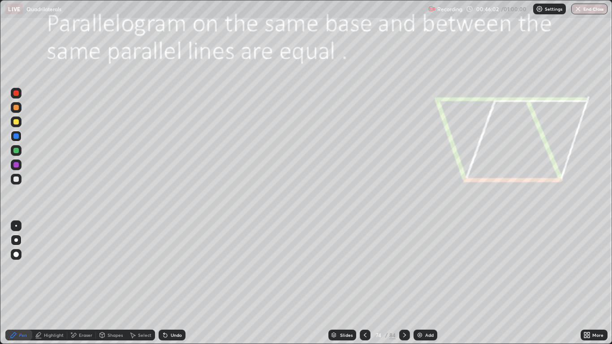
click at [20, 110] on div at bounding box center [16, 107] width 11 height 11
click at [164, 283] on icon at bounding box center [165, 336] width 4 height 4
click at [49, 283] on div "Highlight" at bounding box center [49, 335] width 35 height 11
click at [77, 283] on icon at bounding box center [73, 335] width 7 height 8
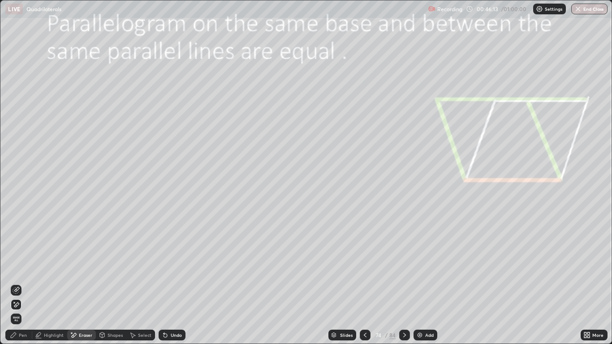
click at [17, 283] on span "Erase all" at bounding box center [16, 318] width 10 height 5
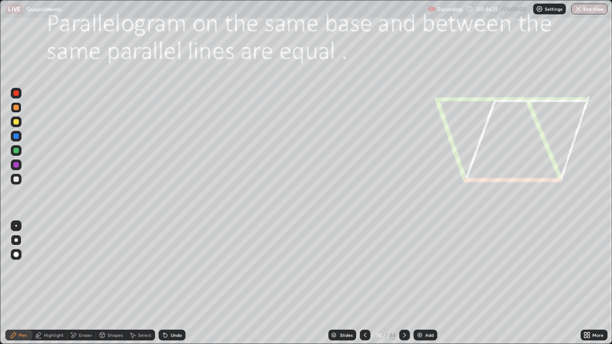
click at [13, 257] on div at bounding box center [16, 254] width 11 height 11
click at [17, 166] on div at bounding box center [15, 164] width 5 height 5
click at [14, 151] on div at bounding box center [15, 150] width 5 height 5
click at [17, 135] on div at bounding box center [15, 135] width 5 height 5
click at [16, 106] on div at bounding box center [15, 107] width 5 height 5
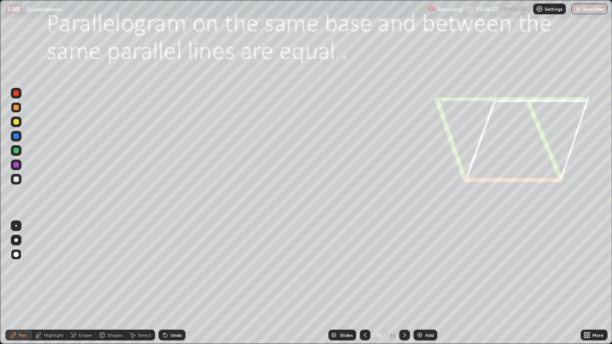
click at [19, 137] on div at bounding box center [16, 136] width 11 height 11
click at [53, 283] on div "Highlight" at bounding box center [54, 335] width 20 height 4
click at [16, 283] on icon at bounding box center [16, 305] width 2 height 2
click at [17, 97] on div at bounding box center [16, 93] width 11 height 11
click at [17, 107] on div at bounding box center [15, 107] width 5 height 5
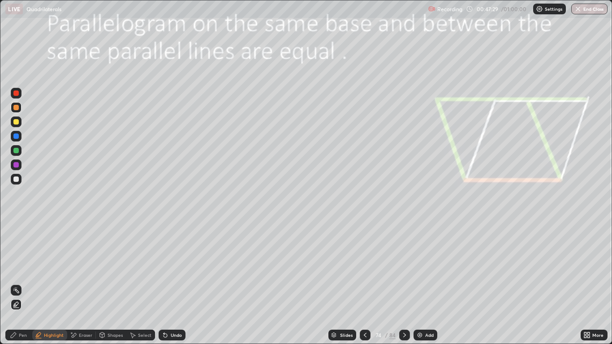
click at [18, 146] on div at bounding box center [16, 150] width 11 height 11
click at [17, 136] on div at bounding box center [15, 135] width 5 height 5
click at [404, 283] on icon at bounding box center [404, 334] width 7 height 7
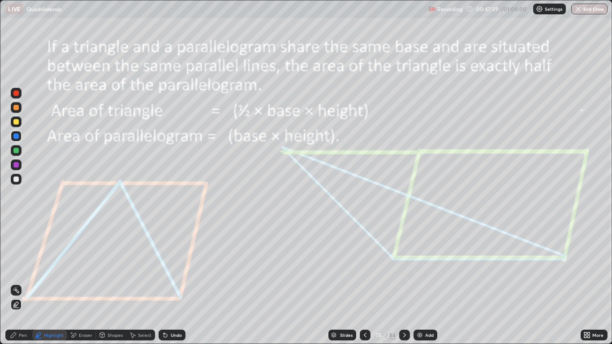
click at [16, 283] on div "Pen" at bounding box center [18, 335] width 27 height 11
click at [15, 166] on div at bounding box center [15, 164] width 5 height 5
click at [47, 283] on div "Highlight" at bounding box center [49, 335] width 35 height 11
click at [16, 283] on div "Pen" at bounding box center [18, 335] width 27 height 18
click at [15, 180] on div at bounding box center [15, 178] width 5 height 5
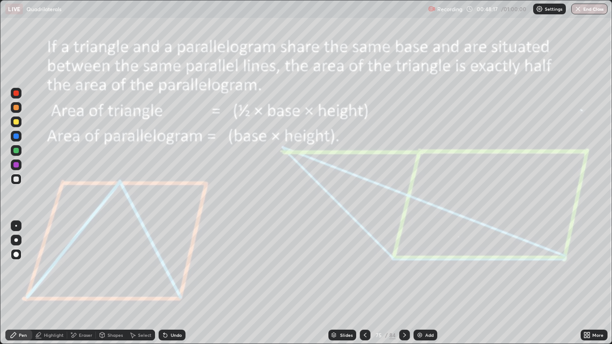
click at [15, 92] on div at bounding box center [15, 92] width 5 height 5
click at [19, 151] on div at bounding box center [16, 150] width 11 height 11
click at [20, 137] on div at bounding box center [16, 136] width 11 height 11
click at [364, 283] on icon at bounding box center [364, 334] width 7 height 7
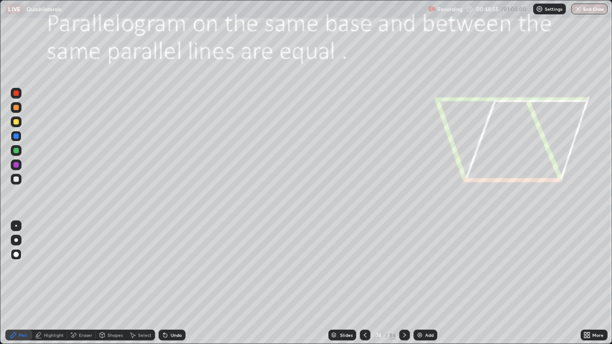
click at [365, 283] on icon at bounding box center [364, 334] width 7 height 7
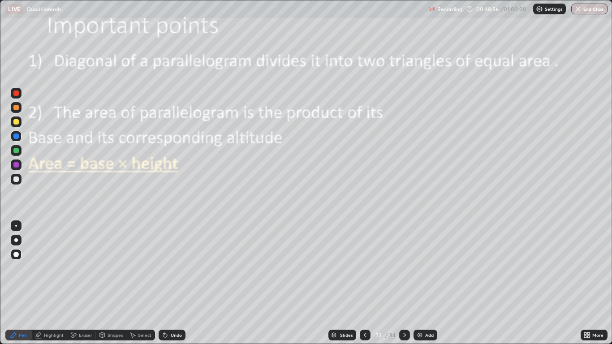
click at [419, 283] on img at bounding box center [419, 334] width 7 height 7
click at [334, 283] on icon at bounding box center [333, 334] width 4 height 2
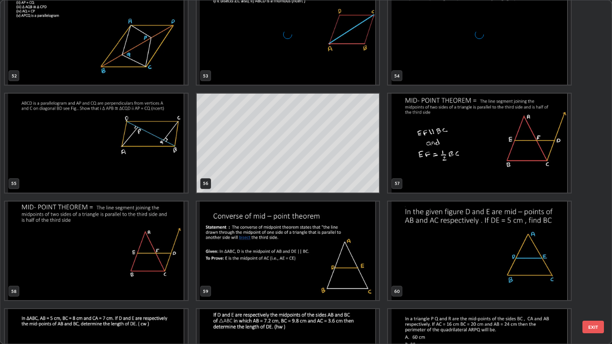
scroll to position [1831, 0]
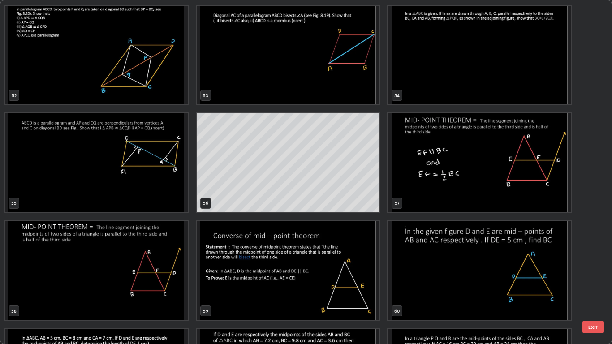
click at [430, 173] on img "grid" at bounding box center [479, 162] width 183 height 99
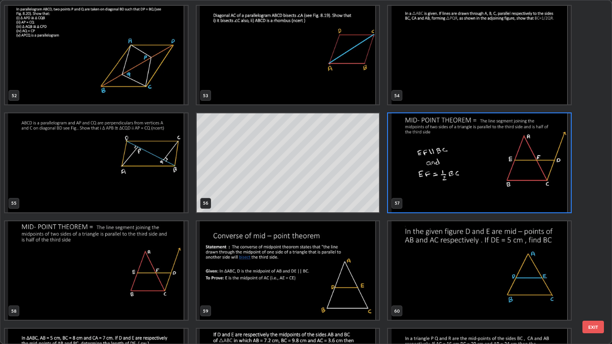
click at [439, 177] on img "grid" at bounding box center [479, 162] width 183 height 99
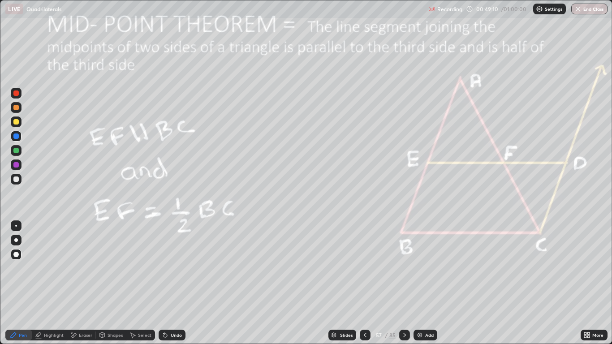
click at [422, 283] on img at bounding box center [419, 334] width 7 height 7
click at [110, 283] on div "Shapes" at bounding box center [115, 335] width 15 height 4
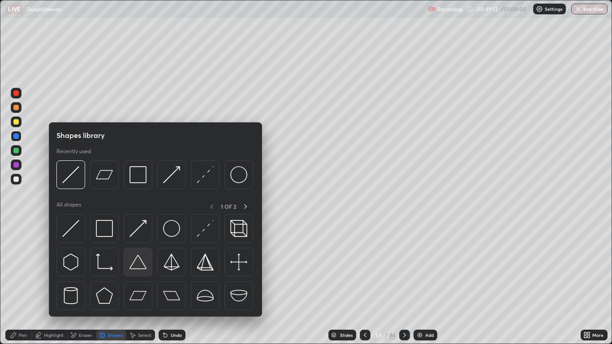
click at [139, 262] on img at bounding box center [137, 262] width 17 height 17
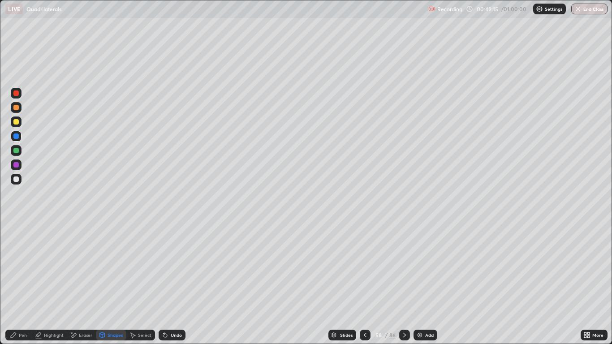
click at [20, 283] on div "Pen" at bounding box center [23, 335] width 8 height 4
click at [17, 151] on div at bounding box center [15, 150] width 5 height 5
click at [27, 283] on div "Pen" at bounding box center [18, 335] width 27 height 11
click at [52, 283] on div "Highlight" at bounding box center [54, 335] width 20 height 4
click at [15, 283] on circle at bounding box center [15, 287] width 1 height 1
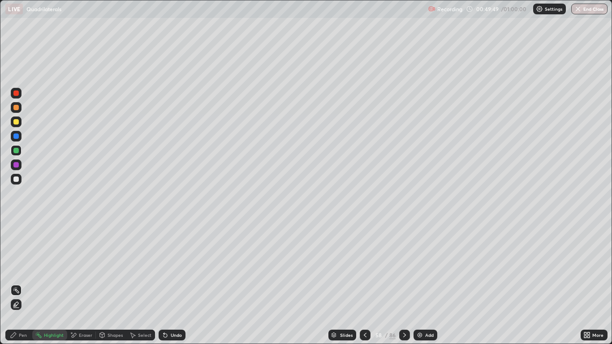
click at [19, 283] on div "Pen" at bounding box center [23, 335] width 8 height 4
click at [52, 283] on div "Highlight" at bounding box center [49, 335] width 35 height 11
click at [16, 283] on icon at bounding box center [16, 305] width 2 height 2
click at [17, 283] on icon at bounding box center [13, 334] width 7 height 7
click at [16, 240] on div at bounding box center [16, 240] width 4 height 4
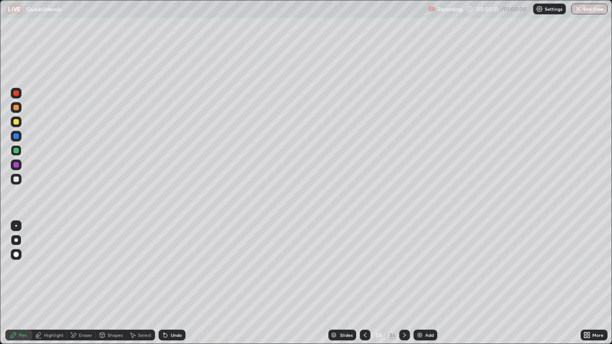
click at [17, 183] on div at bounding box center [16, 179] width 11 height 11
click at [420, 283] on div "Add" at bounding box center [425, 335] width 24 height 11
click at [419, 283] on img at bounding box center [419, 334] width 7 height 7
click at [40, 283] on icon at bounding box center [38, 334] width 7 height 7
click at [23, 283] on div "Pen" at bounding box center [23, 335] width 8 height 4
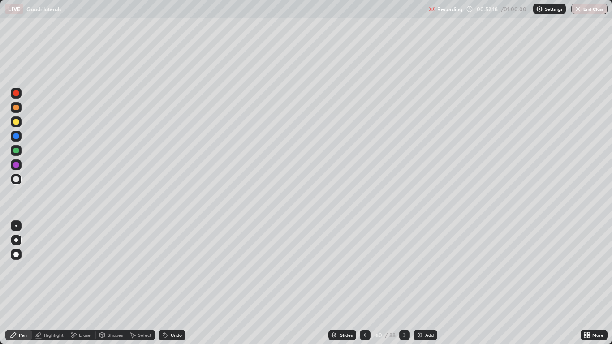
click at [420, 283] on img at bounding box center [419, 334] width 7 height 7
click at [361, 283] on icon at bounding box center [364, 334] width 7 height 7
click at [364, 283] on div at bounding box center [365, 335] width 11 height 18
click at [363, 283] on div at bounding box center [365, 335] width 11 height 11
click at [364, 283] on div at bounding box center [365, 335] width 11 height 11
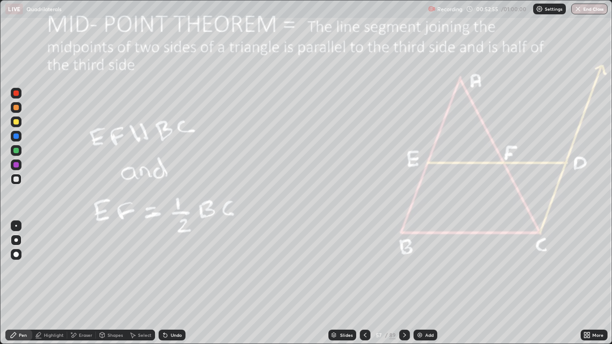
click at [404, 283] on icon at bounding box center [404, 334] width 7 height 7
click at [401, 283] on icon at bounding box center [404, 334] width 7 height 7
click at [402, 283] on div at bounding box center [404, 335] width 11 height 11
click at [404, 283] on icon at bounding box center [404, 334] width 7 height 7
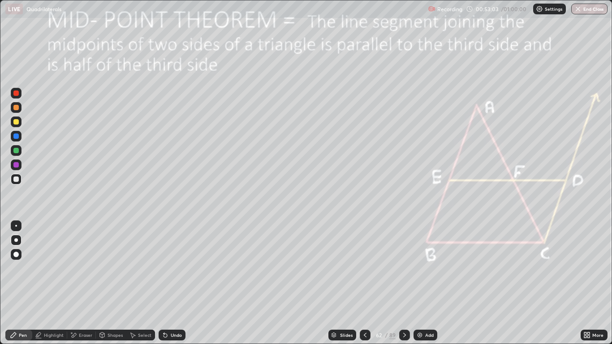
click at [404, 283] on icon at bounding box center [404, 334] width 7 height 7
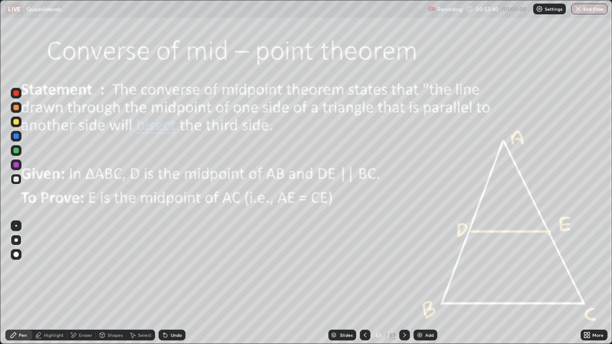
click at [420, 283] on img at bounding box center [419, 334] width 7 height 7
click at [103, 283] on icon at bounding box center [102, 334] width 5 height 1
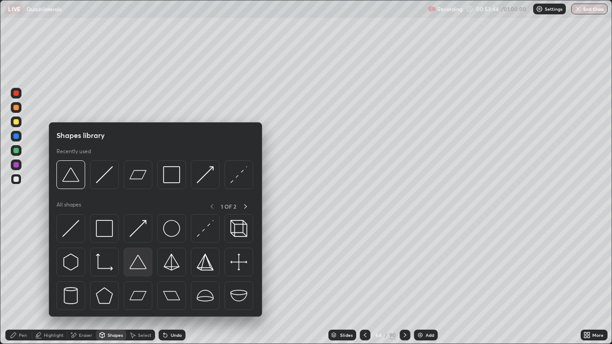
click at [137, 263] on img at bounding box center [137, 262] width 17 height 17
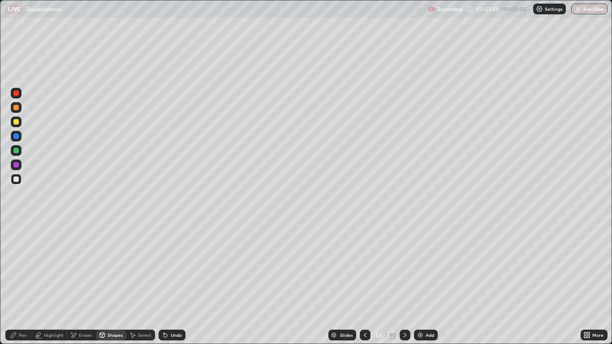
click at [86, 283] on div "Eraser" at bounding box center [85, 335] width 13 height 4
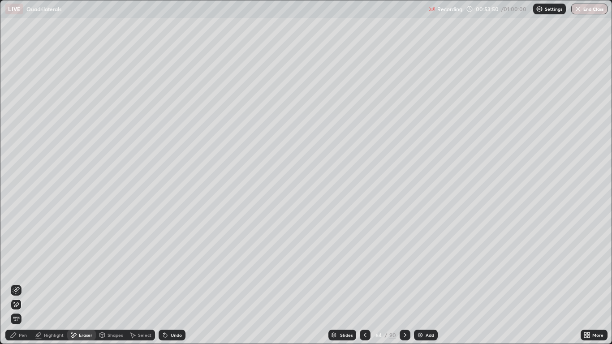
click at [112, 283] on div "Shapes" at bounding box center [115, 335] width 15 height 4
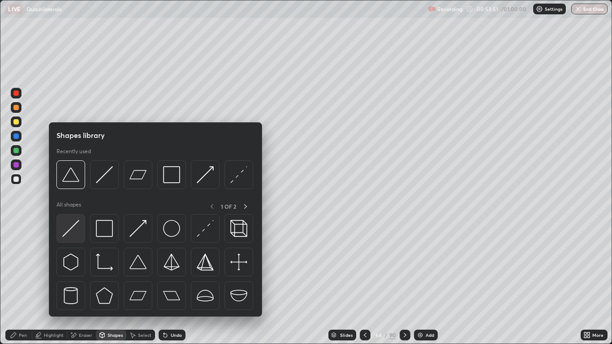
click at [72, 227] on img at bounding box center [70, 228] width 17 height 17
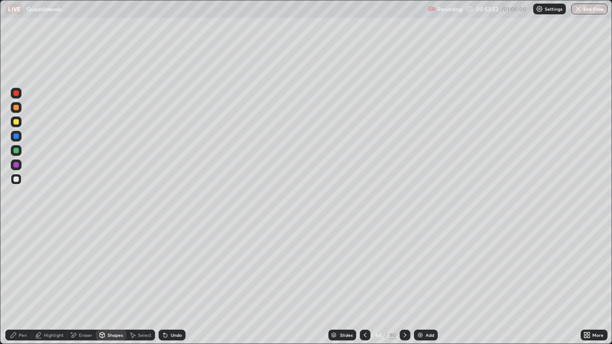
click at [16, 109] on div at bounding box center [15, 107] width 5 height 5
click at [26, 283] on div "Pen" at bounding box center [18, 335] width 27 height 11
click at [53, 283] on div "Highlight" at bounding box center [54, 335] width 20 height 4
click at [24, 283] on div "Pen" at bounding box center [18, 335] width 27 height 11
click at [20, 124] on div at bounding box center [16, 121] width 11 height 11
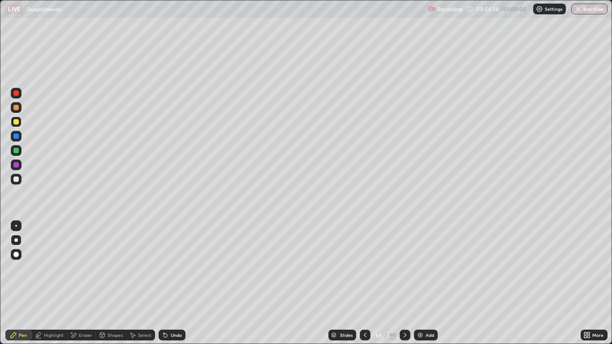
click at [60, 283] on div "Highlight" at bounding box center [49, 335] width 35 height 11
click at [17, 283] on circle at bounding box center [16, 288] width 1 height 1
click at [16, 283] on icon at bounding box center [13, 334] width 7 height 7
click at [342, 283] on div "Slides" at bounding box center [346, 335] width 13 height 4
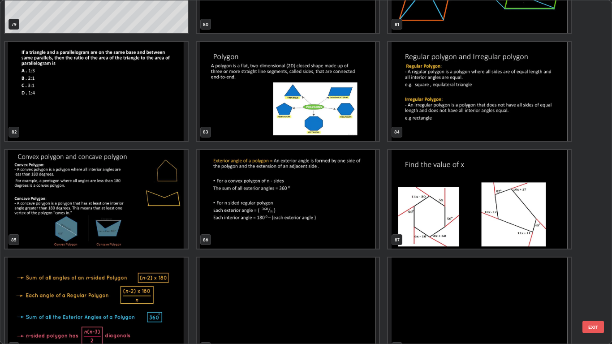
scroll to position [2890, 0]
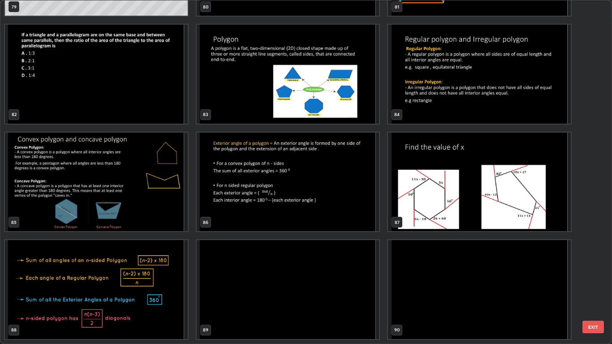
click at [314, 194] on img "grid" at bounding box center [288, 182] width 183 height 99
click at [315, 193] on img "grid" at bounding box center [288, 182] width 183 height 99
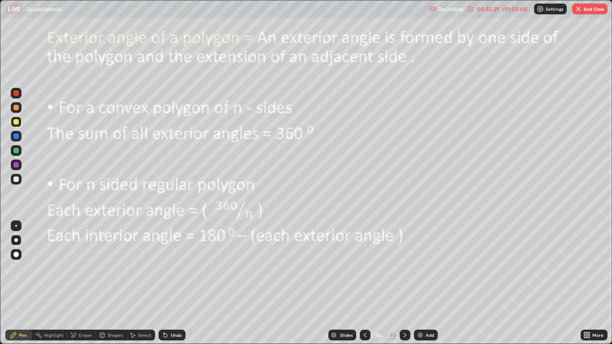
click at [365, 283] on icon at bounding box center [364, 334] width 7 height 7
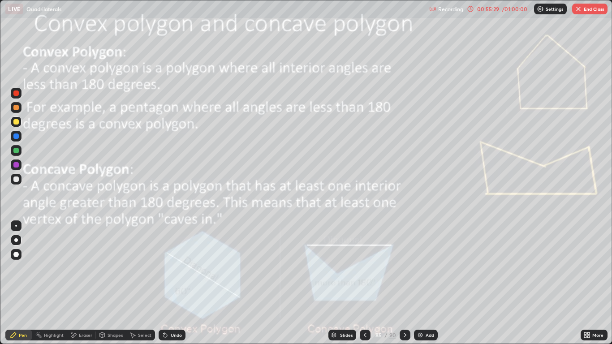
click at [409, 283] on div at bounding box center [405, 335] width 11 height 11
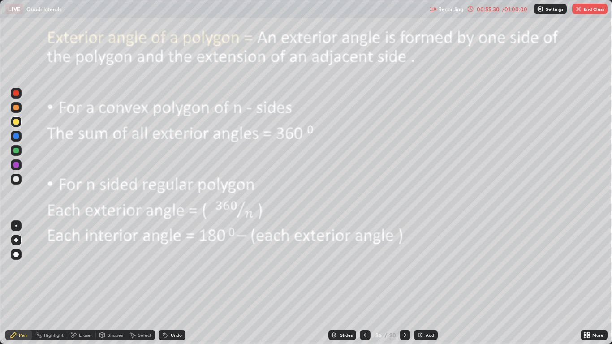
click at [405, 283] on icon at bounding box center [404, 334] width 7 height 7
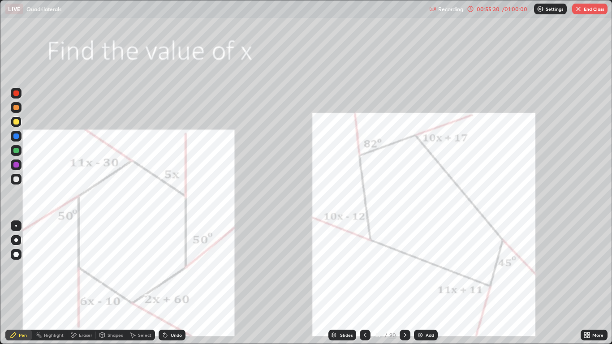
click at [405, 283] on icon at bounding box center [404, 334] width 7 height 7
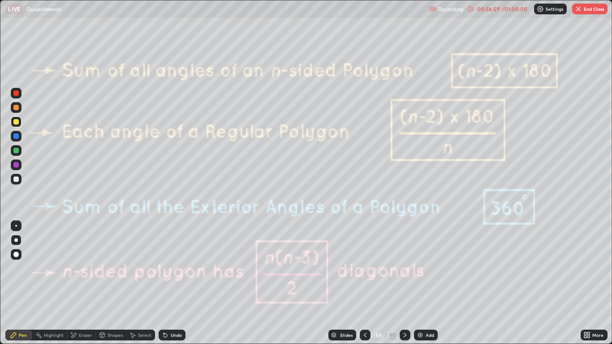
click at [583, 10] on button "End Class" at bounding box center [589, 9] width 35 height 11
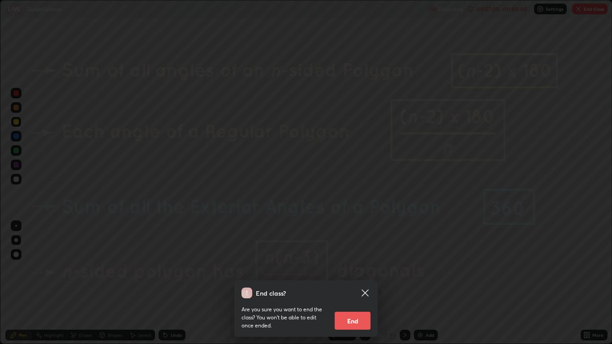
click at [356, 283] on button "End" at bounding box center [353, 321] width 36 height 18
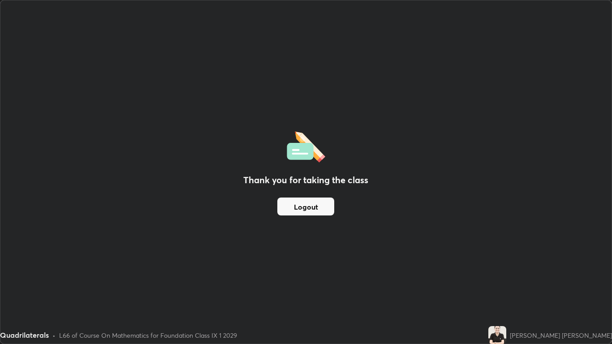
click at [298, 207] on button "Logout" at bounding box center [305, 207] width 57 height 18
